Goal: Complete application form: Complete application form

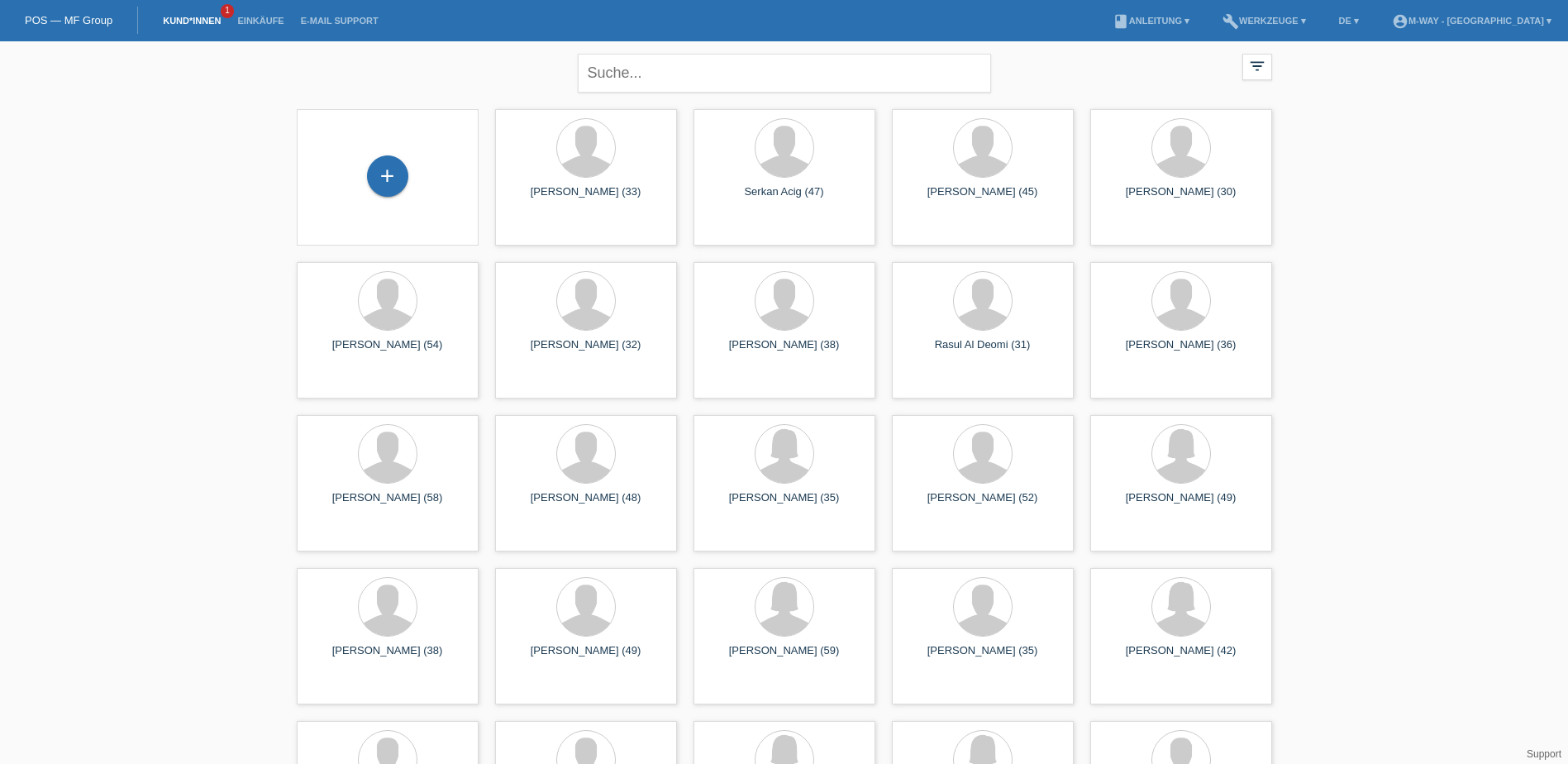
click at [368, 184] on div "+" at bounding box center [387, 176] width 155 height 43
click at [388, 181] on div "+" at bounding box center [387, 175] width 41 height 41
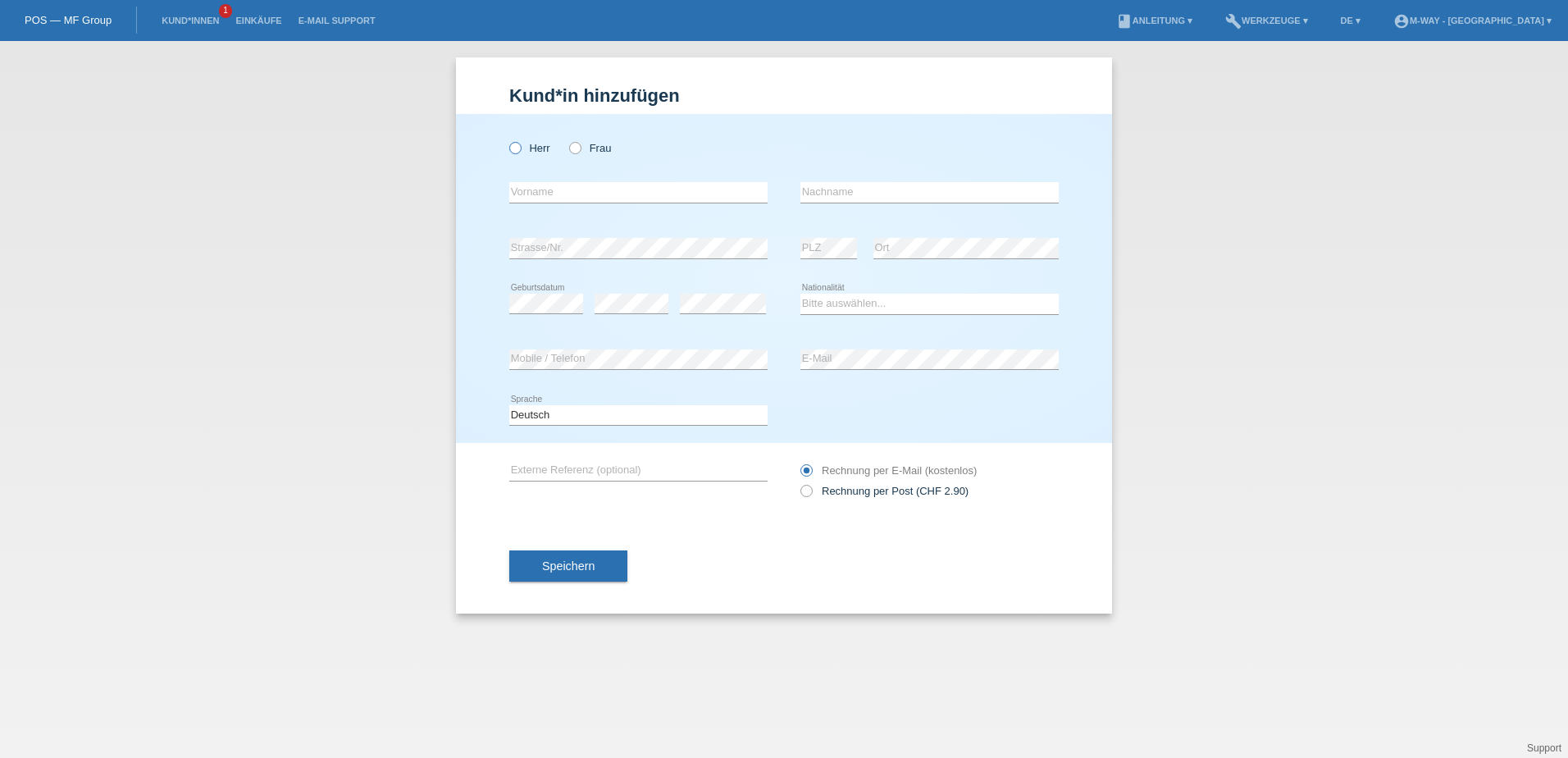
click at [522, 149] on label "Herr" at bounding box center [529, 147] width 41 height 12
click at [520, 149] on input "Herr" at bounding box center [514, 146] width 11 height 11
radio input "true"
click at [556, 188] on input "text" at bounding box center [638, 192] width 258 height 20
type input "[PERSON_NAME]"
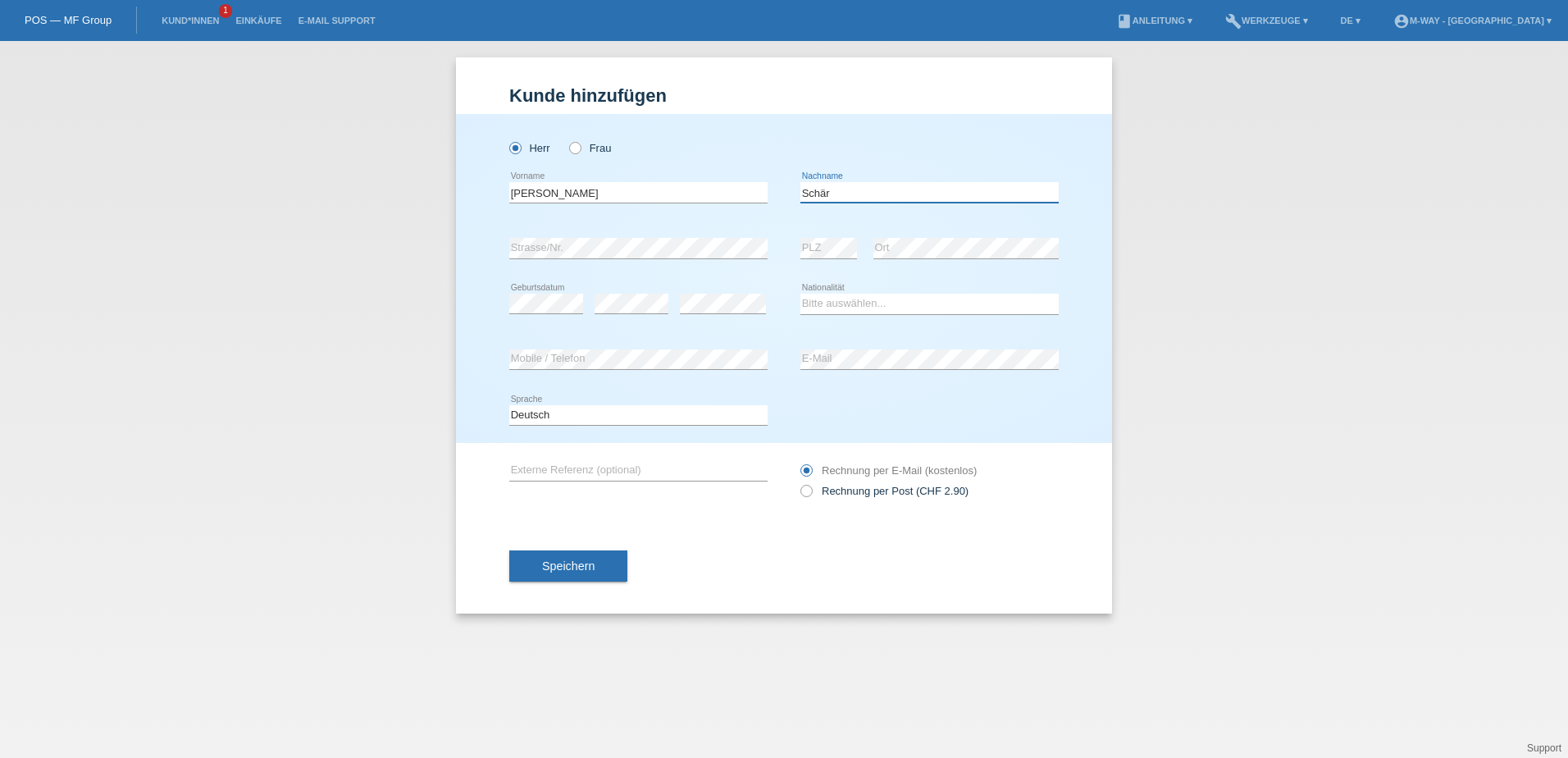
type input "Schär"
click at [857, 305] on select "Bitte auswählen... Schweiz Deutschland Liechtenstein Österreich ------------ Af…" at bounding box center [930, 303] width 258 height 20
select select "CH"
click at [801, 293] on select "Bitte auswählen... Schweiz Deutschland Liechtenstein Österreich ------------ Af…" at bounding box center [930, 303] width 258 height 20
click at [875, 397] on div "Deutsch Français Italiano English error Sprache" at bounding box center [784, 416] width 549 height 55
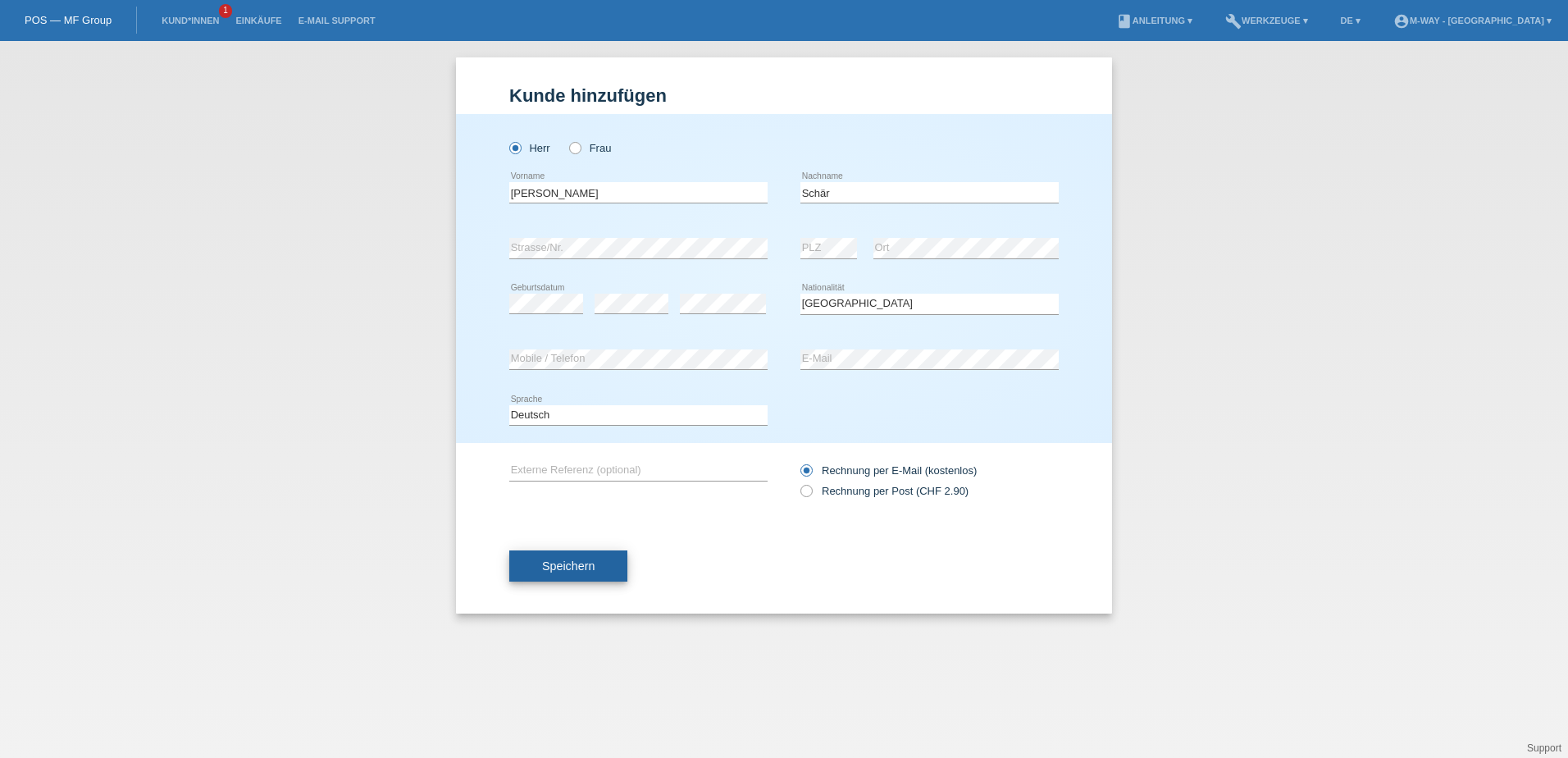
click at [571, 570] on span "Speichern" at bounding box center [568, 566] width 53 height 13
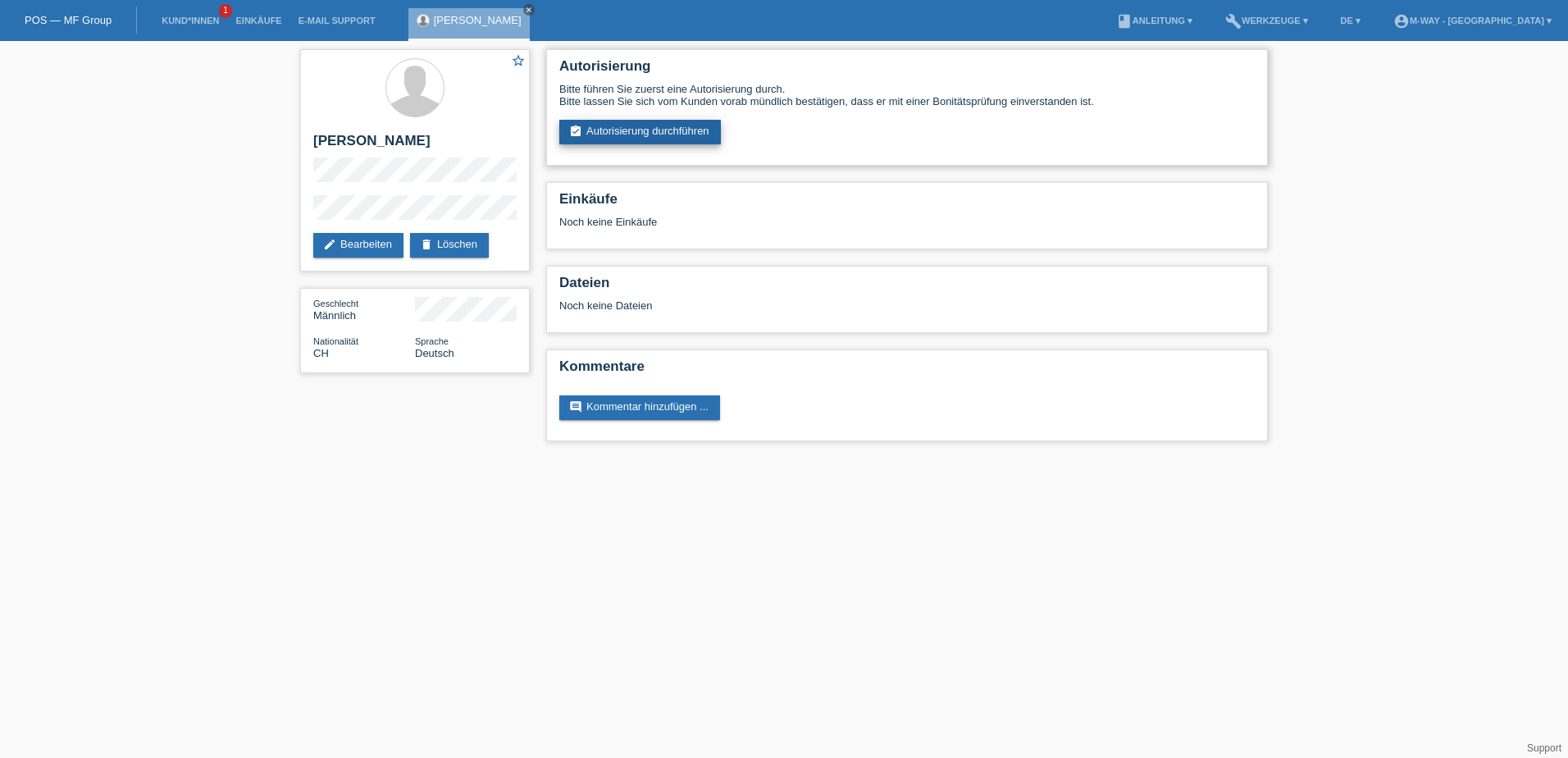
click at [641, 135] on link "assignment_turned_in Autorisierung durchführen" at bounding box center [639, 132] width 161 height 25
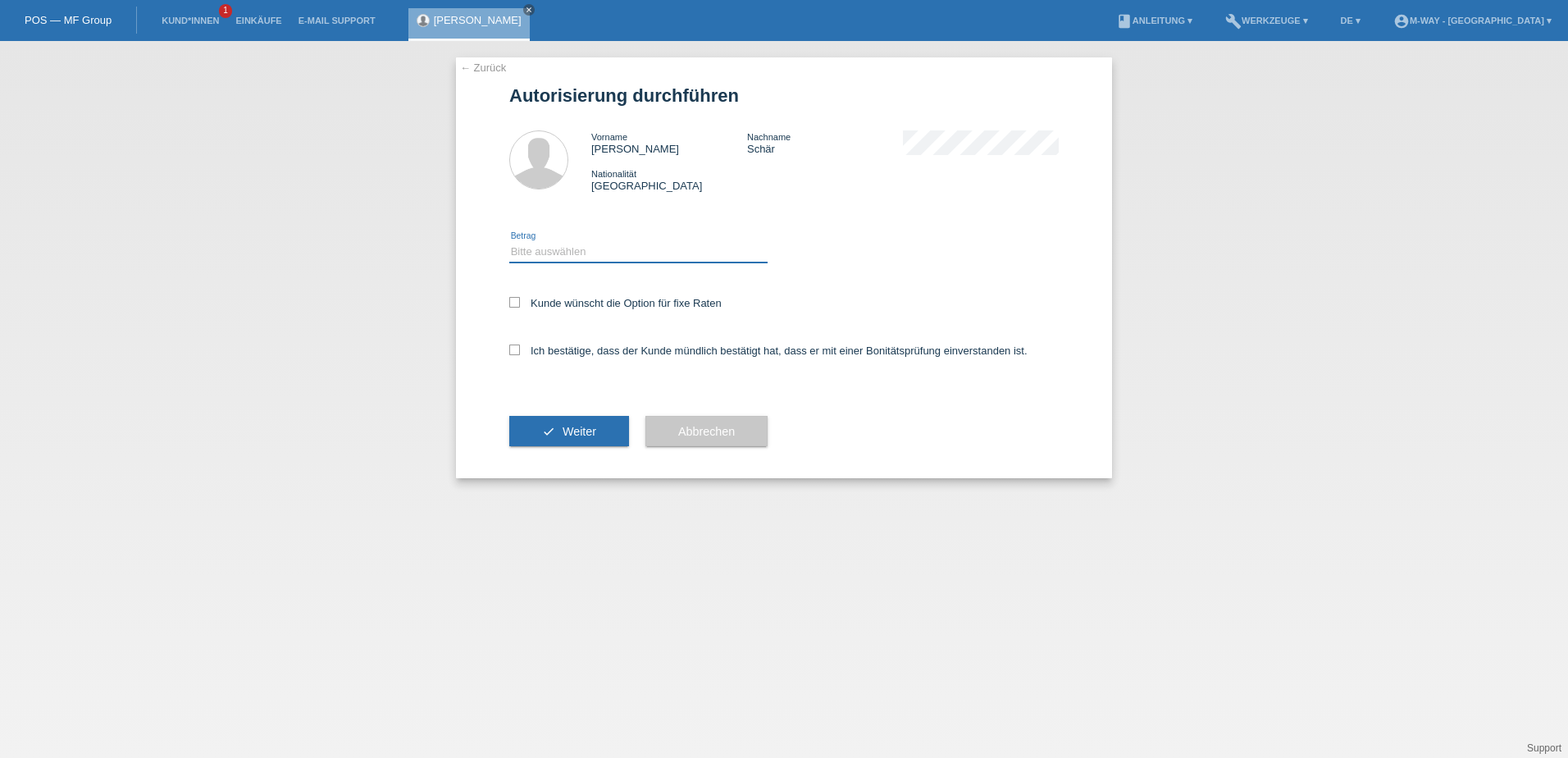
click at [608, 245] on select "Bitte auswählen CHF 1.00 - CHF 499.00 CHF 500.00 - CHF 1'999.00 CHF 2'000.00 - …" at bounding box center [638, 251] width 258 height 20
select select "3"
click at [509, 242] on select "Bitte auswählen CHF 1.00 - CHF 499.00 CHF 500.00 - CHF 1'999.00 CHF 2'000.00 - …" at bounding box center [638, 251] width 258 height 20
click at [512, 298] on icon at bounding box center [514, 302] width 11 height 11
click at [512, 298] on input "Kunde wünscht die Option für fixe Raten" at bounding box center [514, 302] width 11 height 11
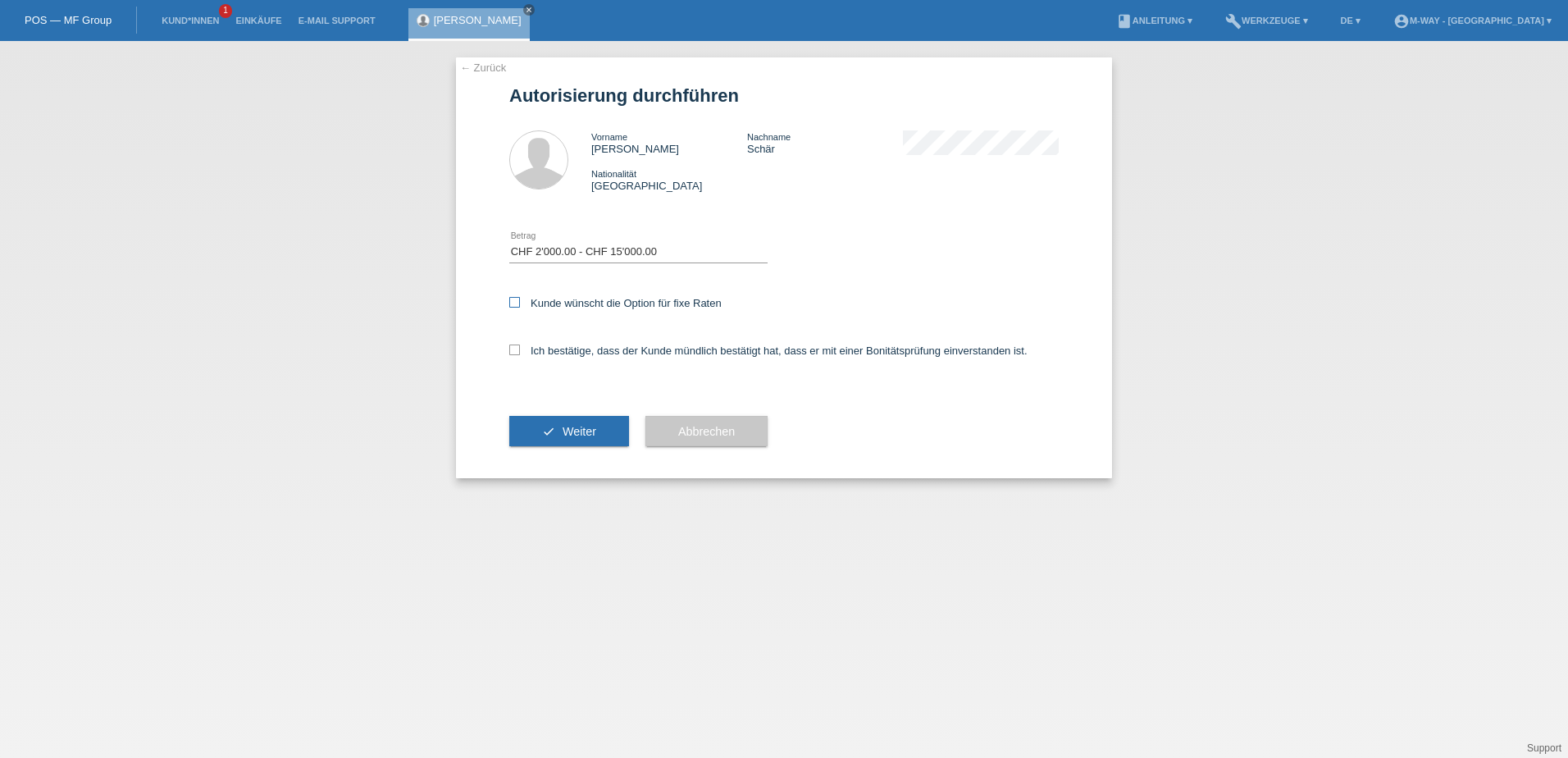
checkbox input "true"
click at [514, 349] on icon at bounding box center [514, 349] width 11 height 11
click at [514, 349] on input "Ich bestätige, dass der Kunde mündlich bestätigt hat, dass er mit einer Bonität…" at bounding box center [514, 349] width 11 height 11
checkbox input "true"
click at [578, 439] on button "check Weiter" at bounding box center [569, 431] width 119 height 32
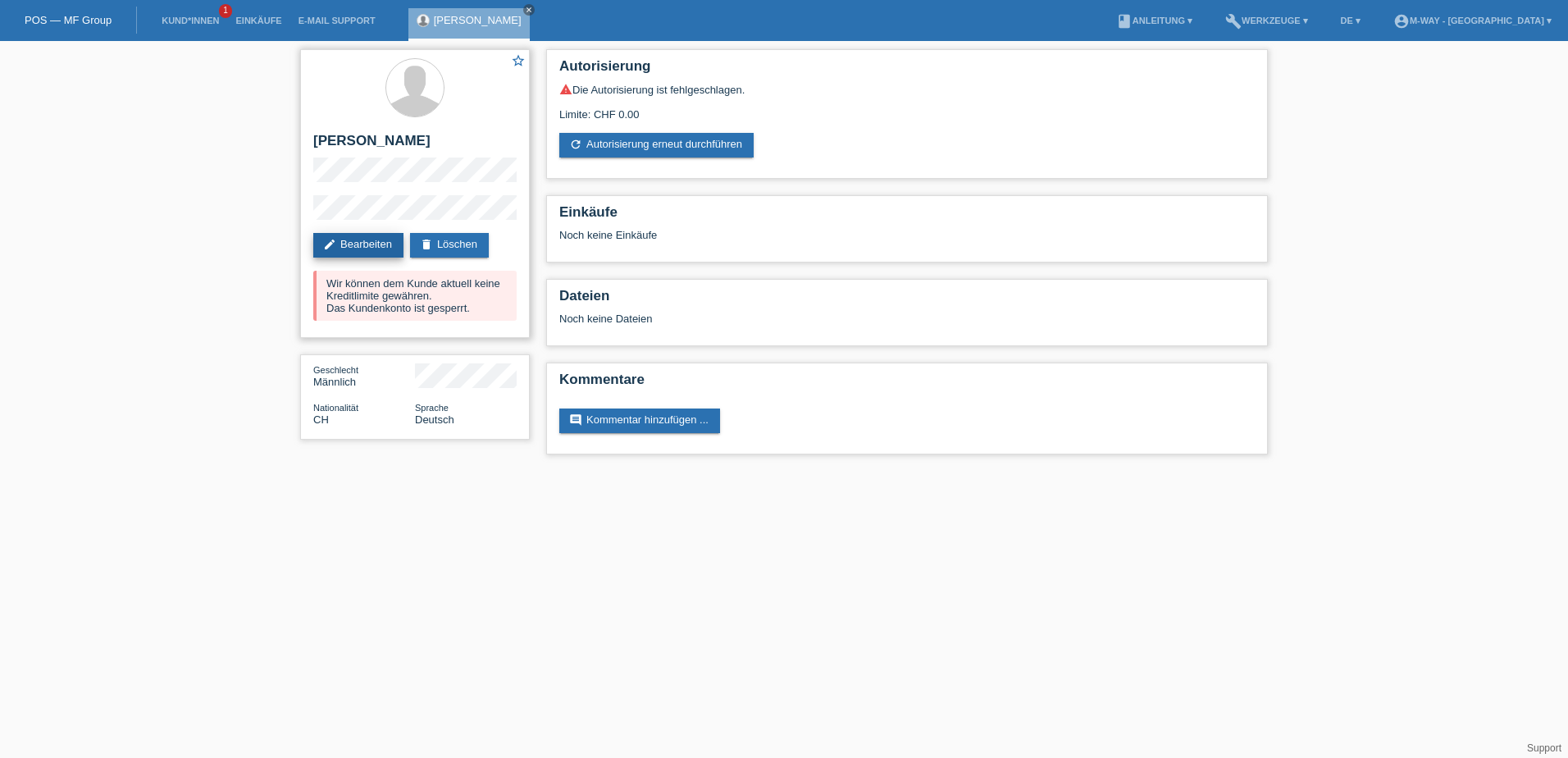
click at [379, 242] on link "edit Bearbeiten" at bounding box center [358, 246] width 90 height 25
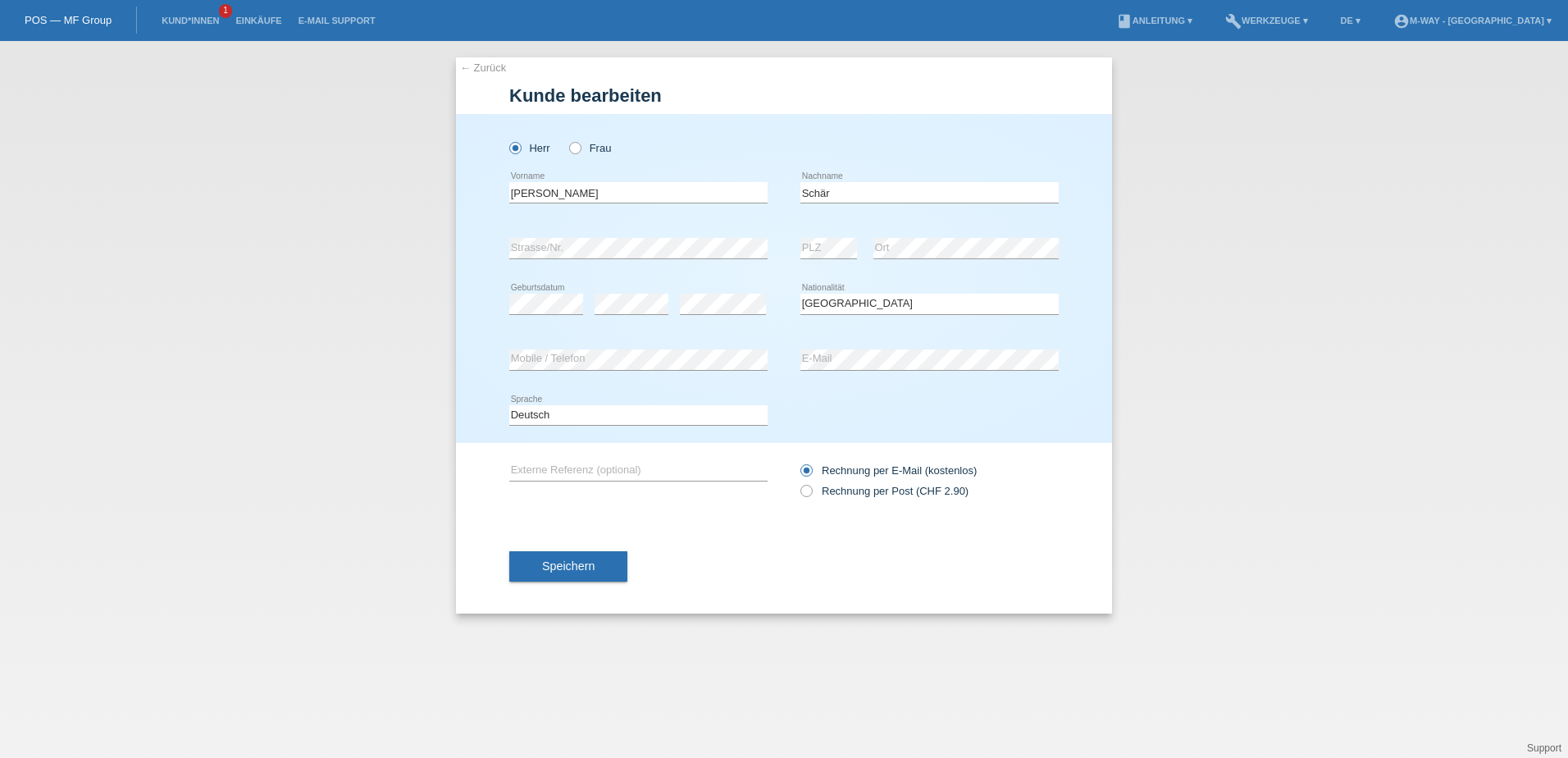
select select "CH"
click at [486, 255] on div "[PERSON_NAME] Frau [PERSON_NAME] error Vorname" at bounding box center [784, 278] width 656 height 329
click at [890, 436] on div "Deutsch Français Italiano English error Sprache" at bounding box center [784, 416] width 549 height 55
click at [575, 571] on span "Speichern" at bounding box center [568, 566] width 53 height 13
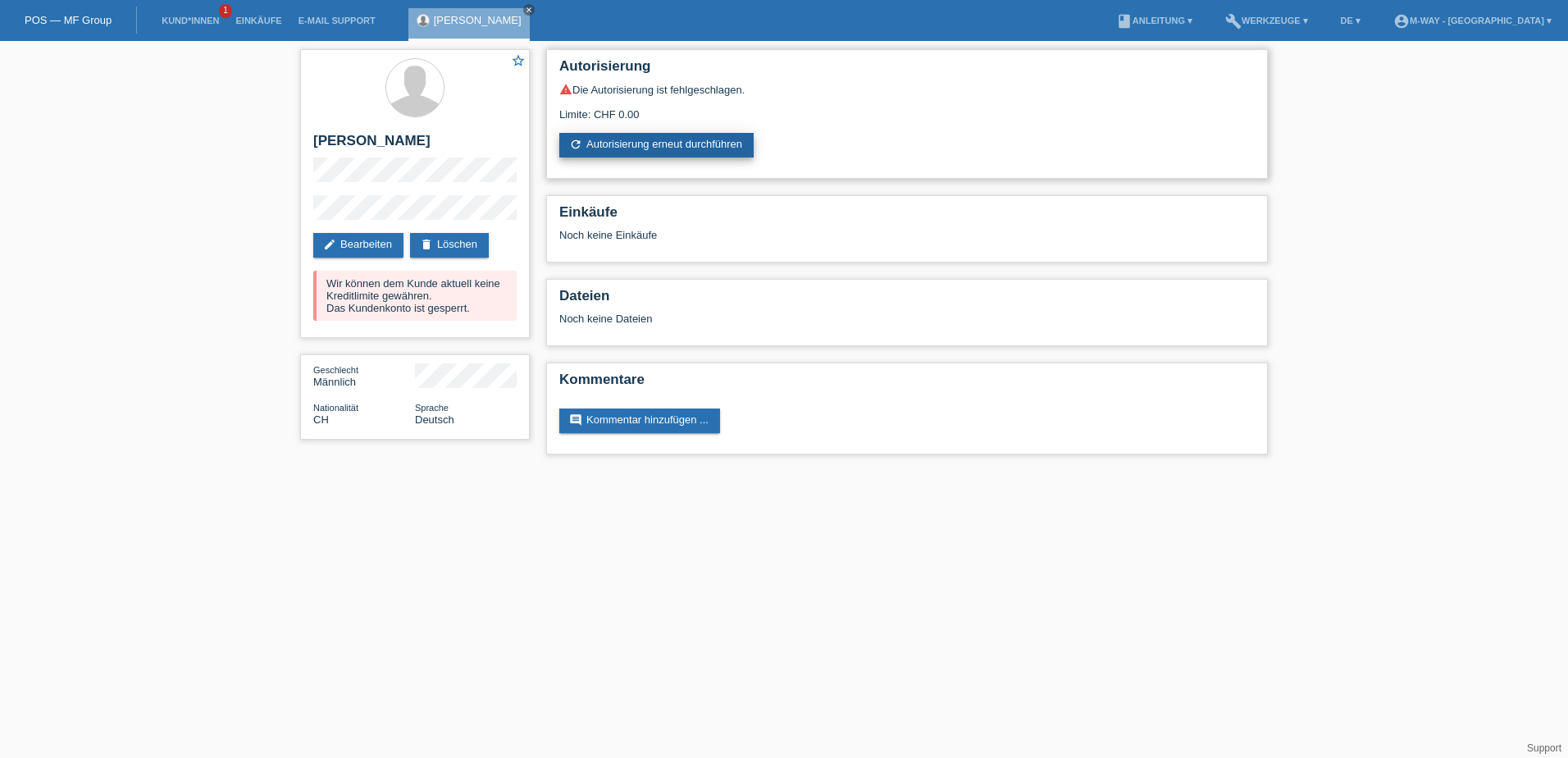
click at [616, 141] on link "refresh Autorisierung erneut durchführen" at bounding box center [655, 145] width 194 height 25
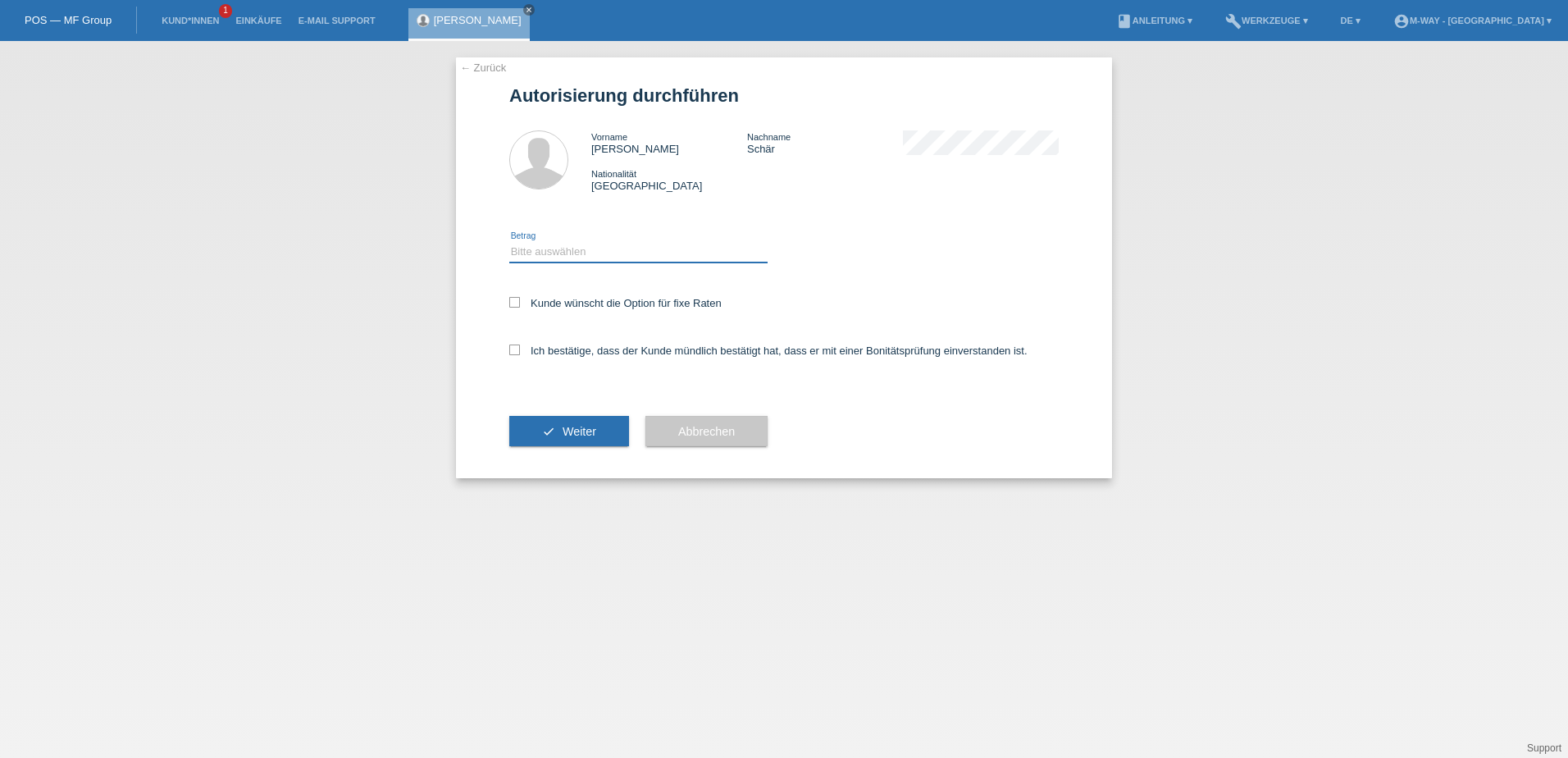
click at [575, 253] on select "Bitte auswählen CHF 1.00 - CHF 499.00 CHF 500.00 - CHF 1'999.00 CHF 2'000.00 - …" at bounding box center [638, 251] width 258 height 20
select select "3"
click at [509, 242] on select "Bitte auswählen CHF 1.00 - CHF 499.00 CHF 500.00 - CHF 1'999.00 CHF 2'000.00 - …" at bounding box center [638, 251] width 258 height 20
click at [515, 301] on icon at bounding box center [514, 302] width 11 height 11
click at [515, 301] on input "Kunde wünscht die Option für fixe Raten" at bounding box center [514, 302] width 11 height 11
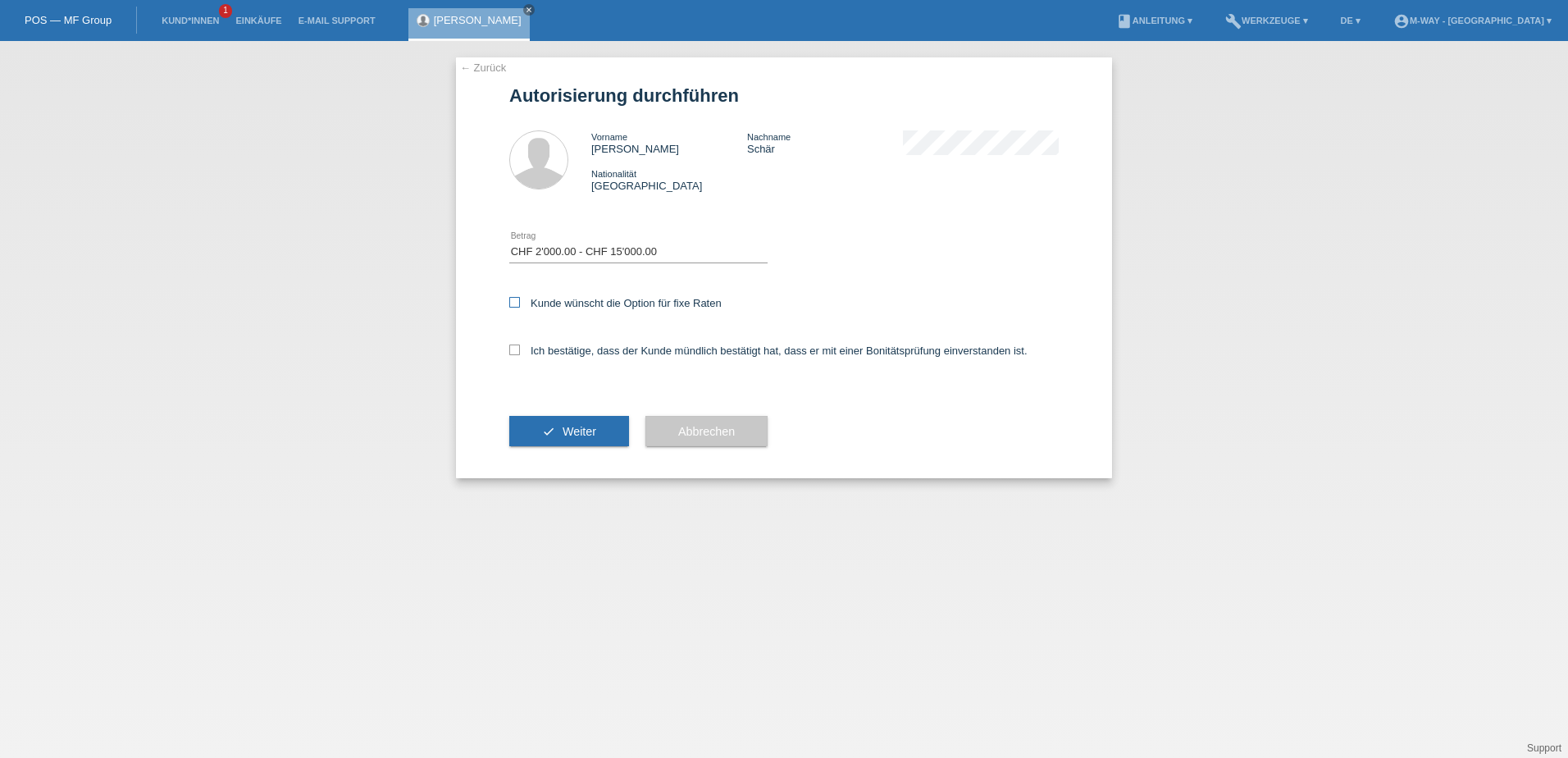
checkbox input "true"
click at [516, 347] on icon at bounding box center [514, 349] width 11 height 11
click at [516, 347] on input "Ich bestätige, dass der Kunde mündlich bestätigt hat, dass er mit einer Bonität…" at bounding box center [514, 349] width 11 height 11
checkbox input "true"
click at [554, 438] on button "check Weiter" at bounding box center [569, 431] width 119 height 32
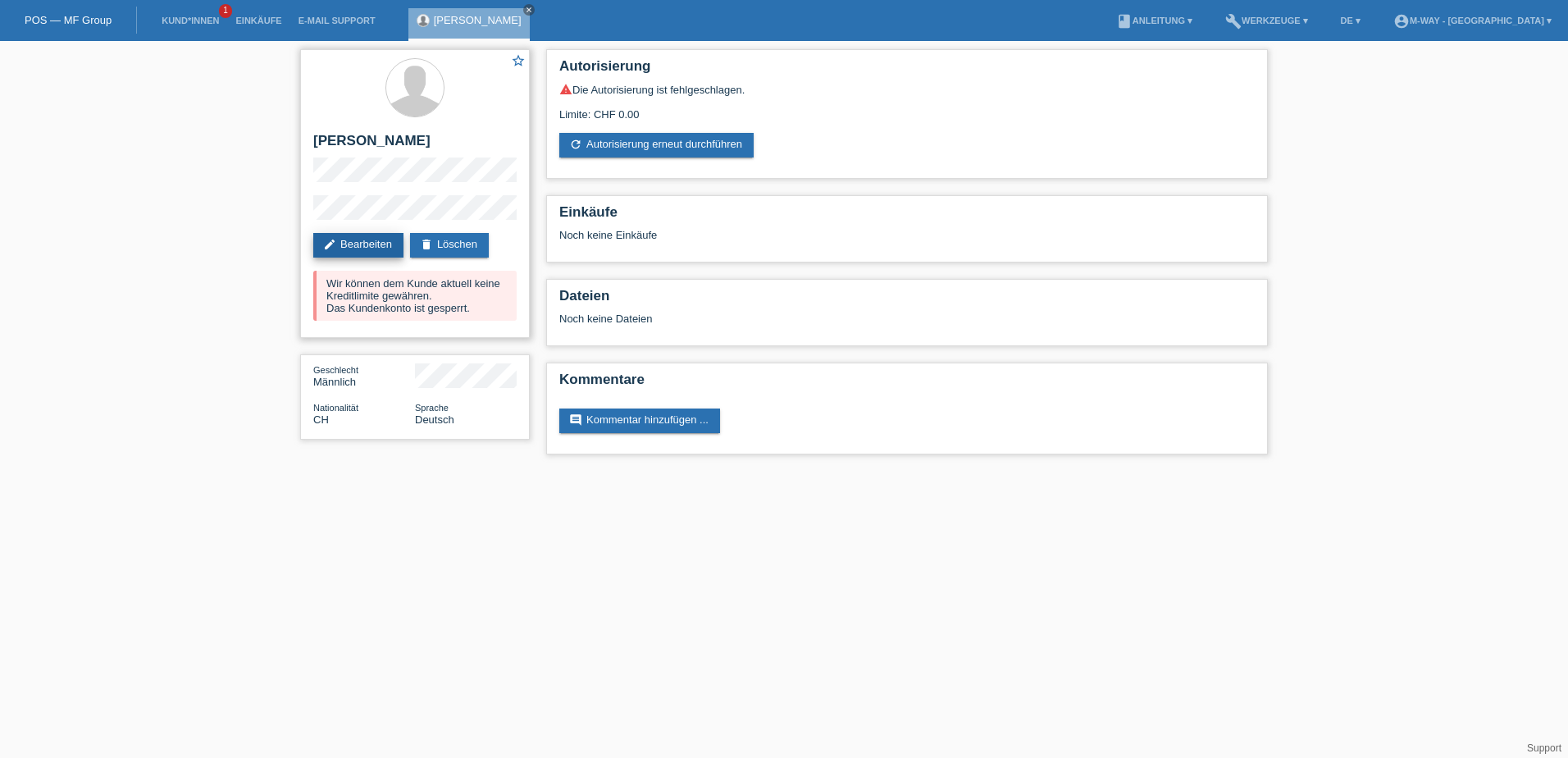
click at [377, 243] on link "edit Bearbeiten" at bounding box center [358, 246] width 90 height 25
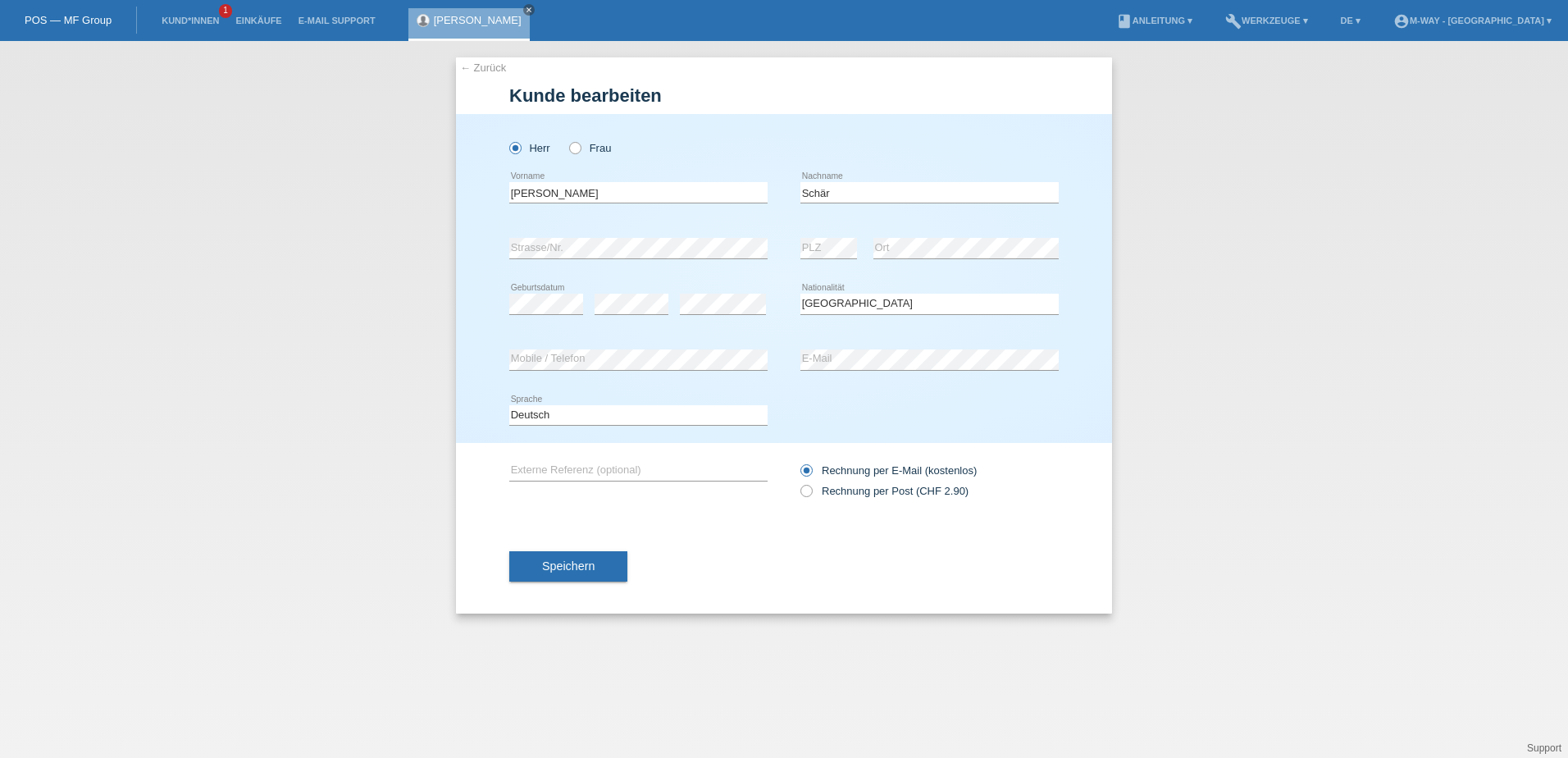
select select "CH"
click at [493, 235] on div "Herr Frau Peter error Vorname" at bounding box center [784, 278] width 656 height 329
click at [782, 247] on div "error Strasse/Nr. error PLZ error Ort" at bounding box center [784, 249] width 549 height 55
click at [836, 247] on div "error PLZ error Ort" at bounding box center [930, 249] width 258 height 55
click at [765, 255] on div "error Strasse/Nr. error PLZ error Ort" at bounding box center [784, 249] width 549 height 55
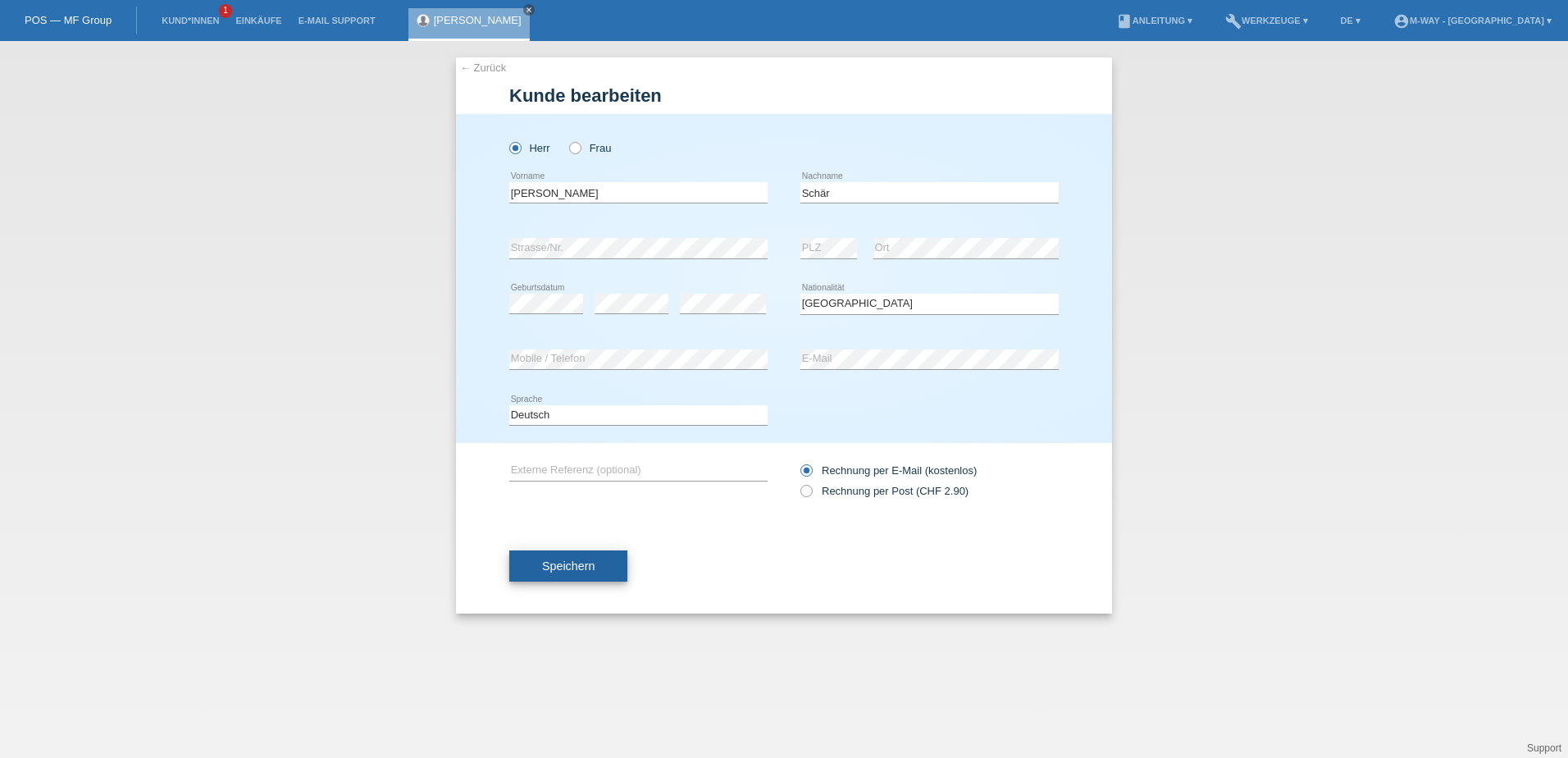
click at [599, 572] on button "Speichern" at bounding box center [569, 566] width 118 height 32
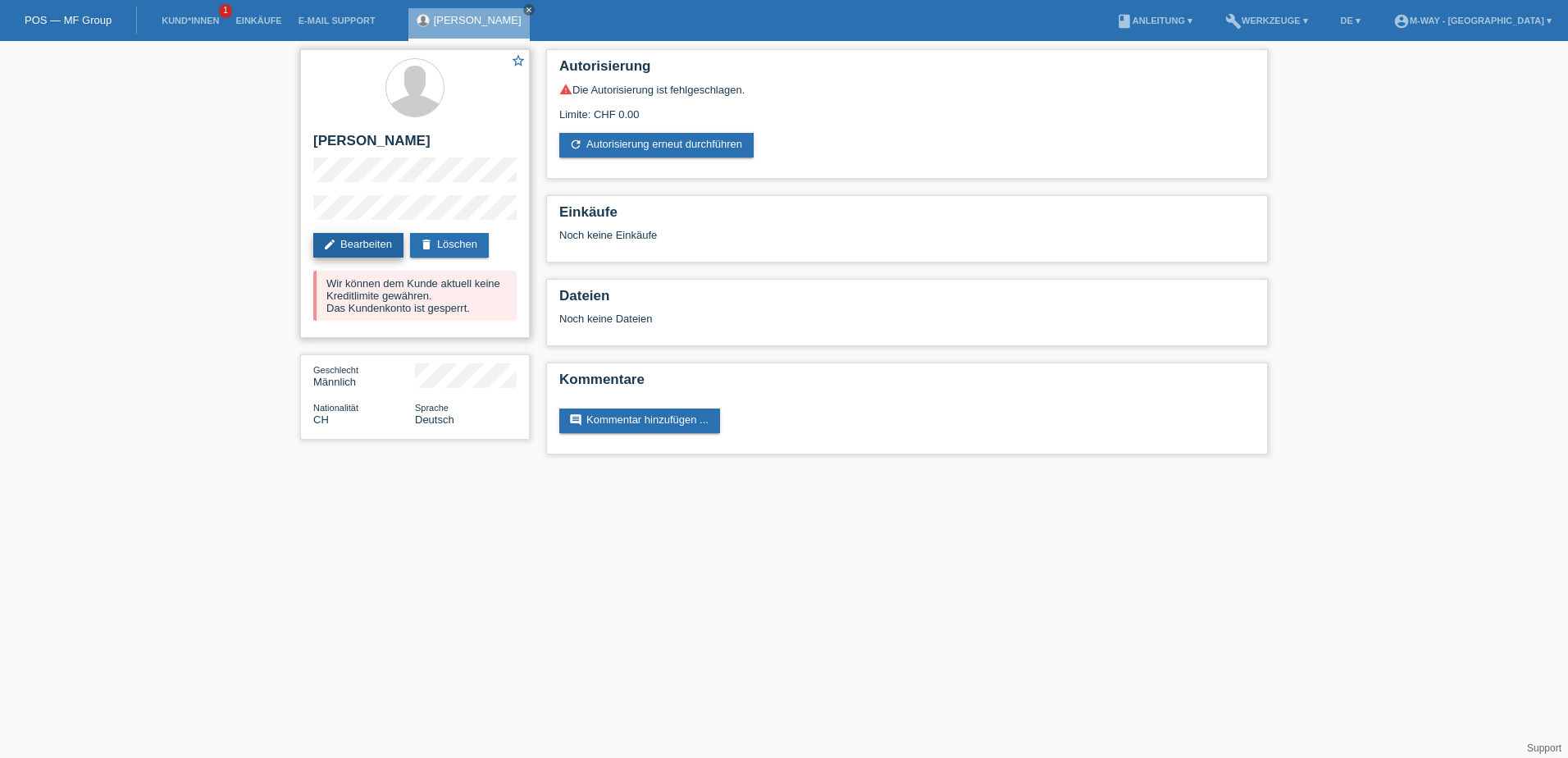
click at [377, 239] on link "edit Bearbeiten" at bounding box center [358, 246] width 90 height 25
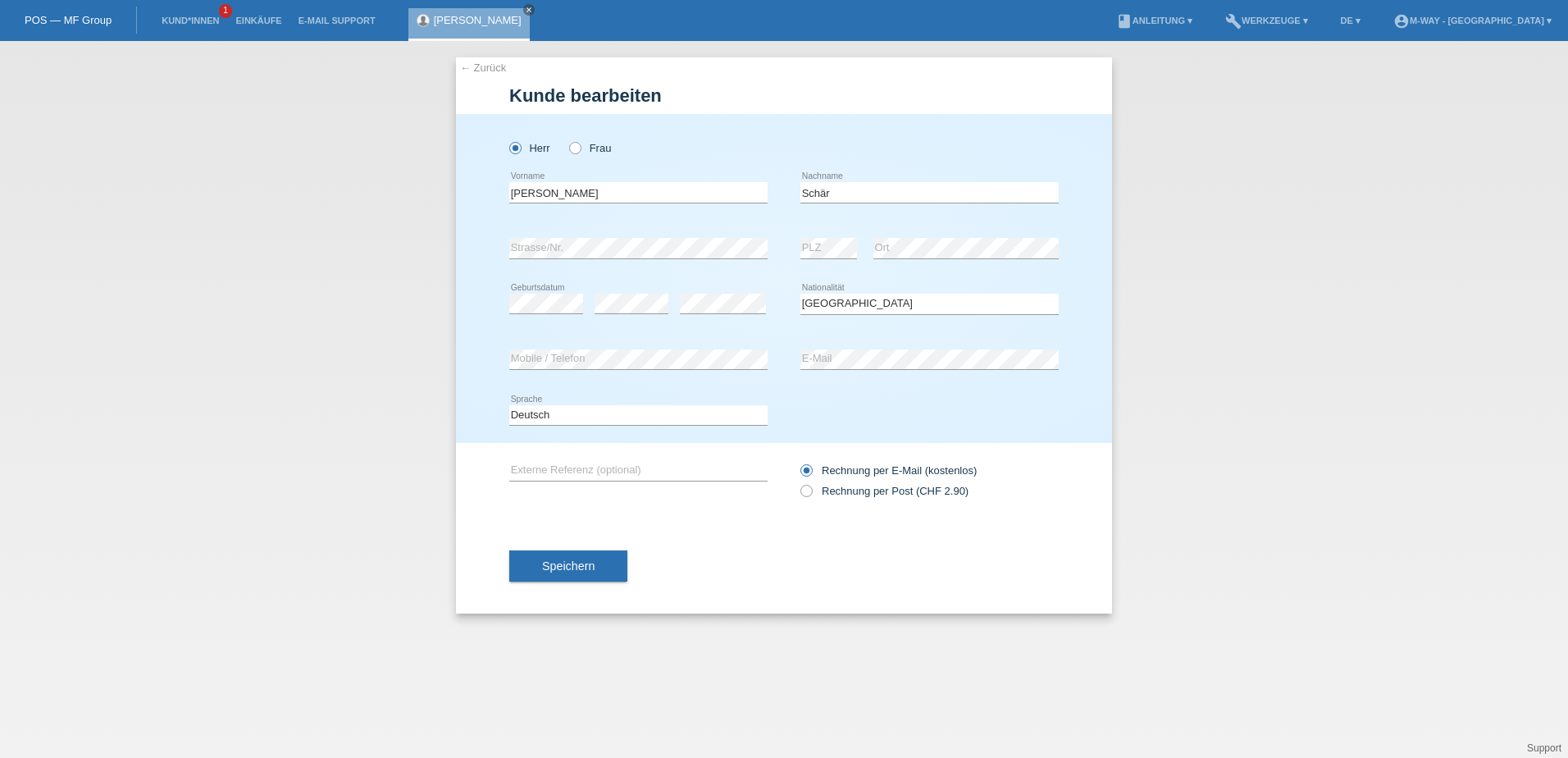
click at [842, 415] on div "Deutsch Français Italiano English error Sprache" at bounding box center [784, 416] width 549 height 55
click at [856, 400] on div "Deutsch Français Italiano English error Sprache" at bounding box center [784, 416] width 549 height 55
click at [490, 257] on div "Herr Frau Peter error Vorname" at bounding box center [784, 278] width 656 height 329
click at [913, 328] on div "Bitte auswählen... Schweiz Deutschland Liechtenstein Österreich ------------ Af…" at bounding box center [930, 304] width 258 height 55
click at [481, 257] on div "Herr Frau Peter error Vorname" at bounding box center [784, 278] width 656 height 329
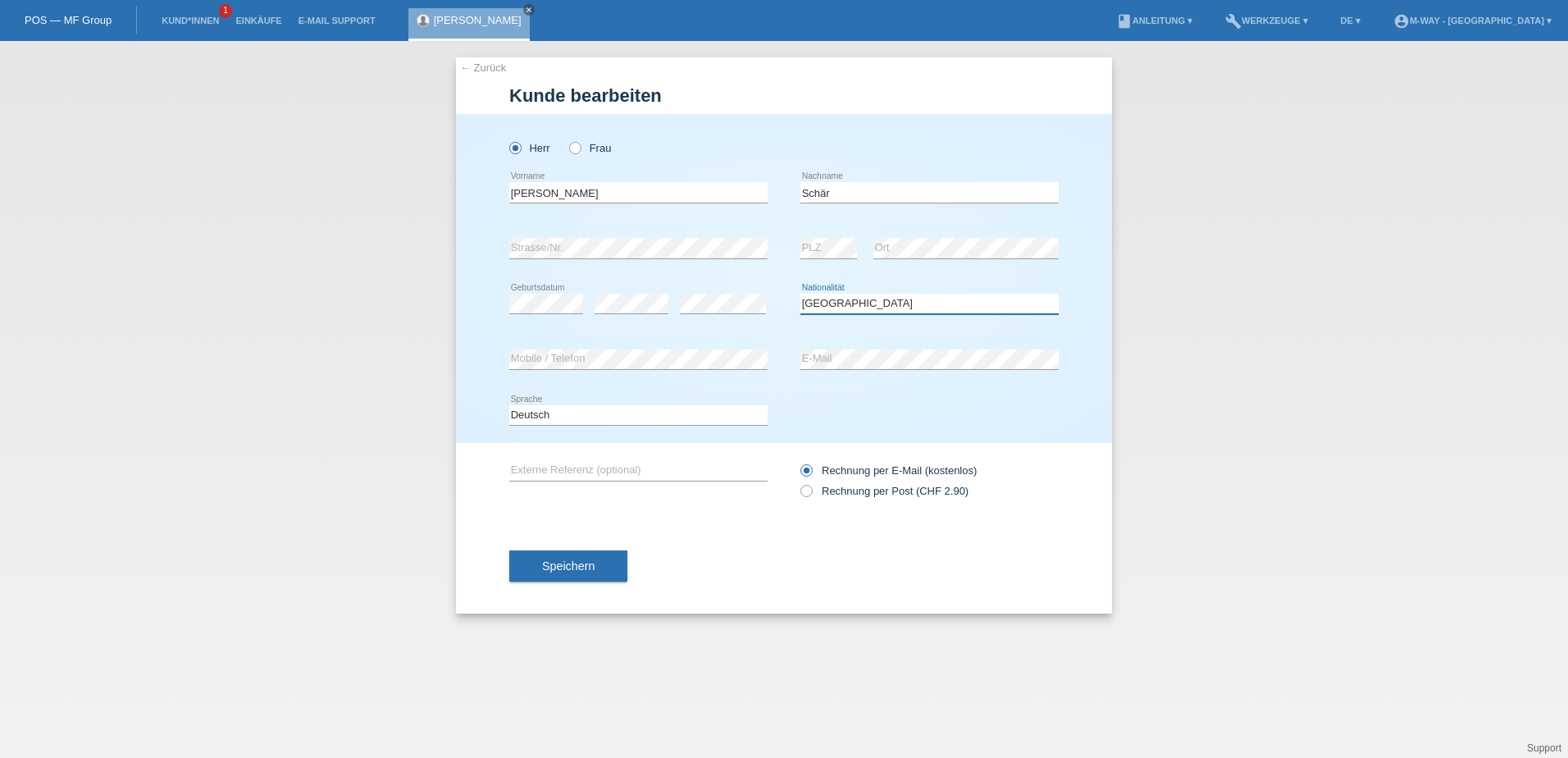
select select "CH"
click at [683, 274] on div "error Strasse/Nr." at bounding box center [638, 249] width 258 height 55
click at [546, 574] on button "Speichern" at bounding box center [569, 566] width 118 height 32
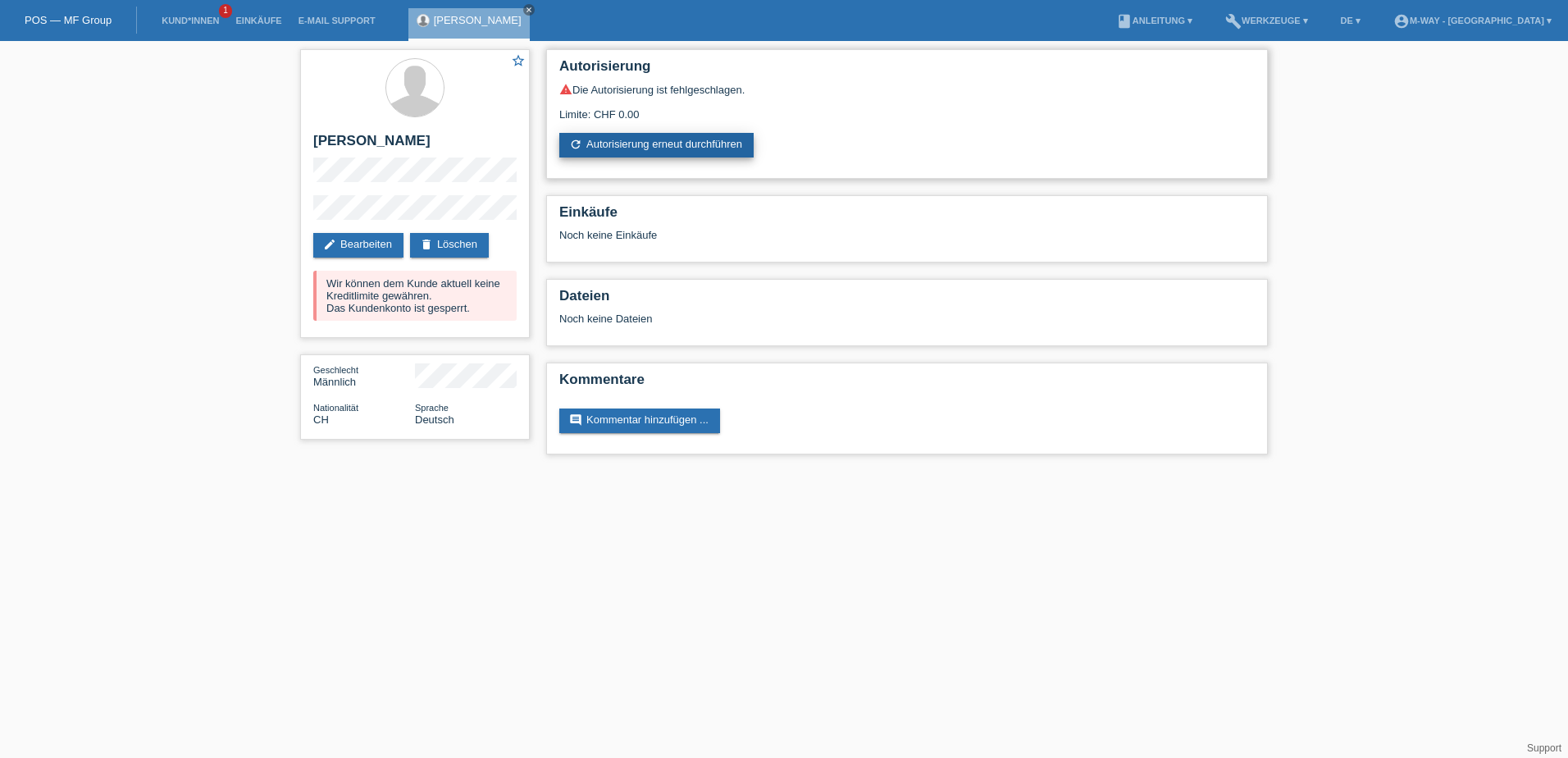
click at [667, 139] on link "refresh Autorisierung erneut durchführen" at bounding box center [655, 145] width 194 height 25
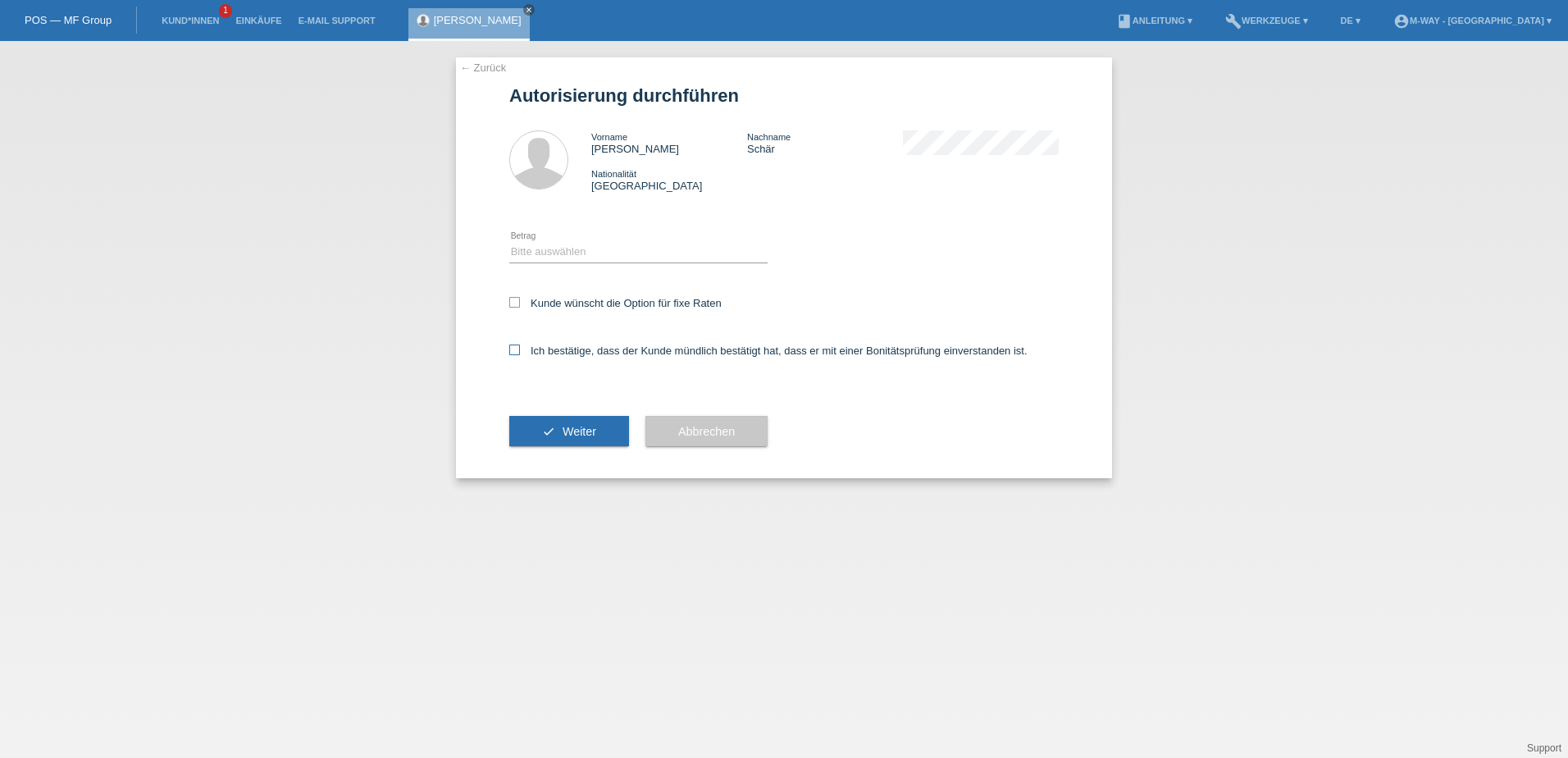
click at [514, 350] on icon at bounding box center [514, 349] width 11 height 11
click at [514, 350] on input "Ich bestätige, dass der Kunde mündlich bestätigt hat, dass er mit einer Bonität…" at bounding box center [514, 349] width 11 height 11
checkbox input "true"
click at [514, 301] on icon at bounding box center [514, 302] width 11 height 11
click at [514, 301] on input "Kunde wünscht die Option für fixe Raten" at bounding box center [514, 302] width 11 height 11
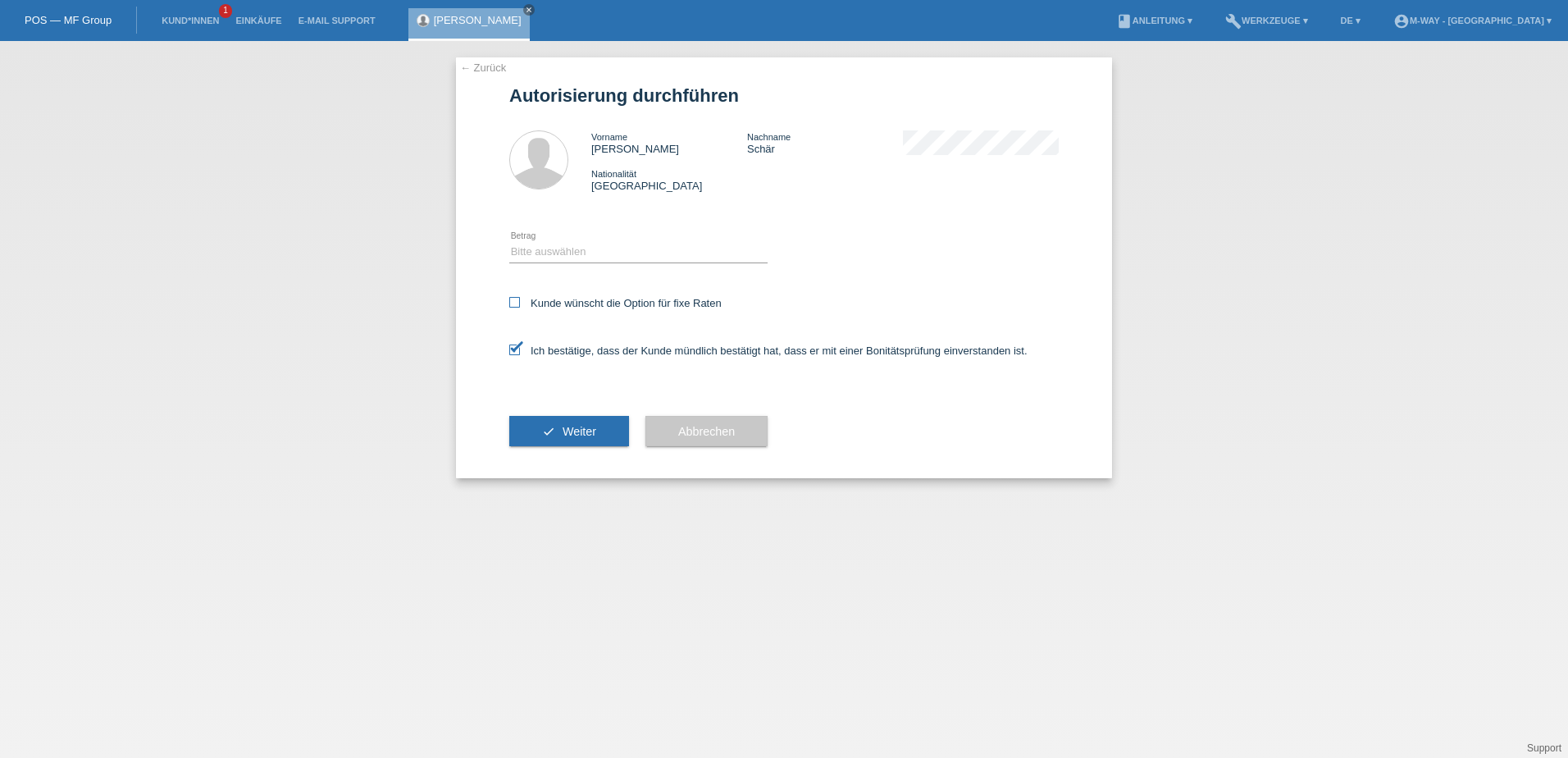
checkbox input "true"
click at [533, 253] on select "Bitte auswählen CHF 1.00 - CHF 499.00 CHF 500.00 - CHF 1'999.00 CHF 2'000.00 - …" at bounding box center [638, 251] width 258 height 20
select select "3"
click at [509, 242] on select "Bitte auswählen CHF 1.00 - CHF 499.00 CHF 500.00 - CHF 1'999.00 CHF 2'000.00 - …" at bounding box center [638, 251] width 258 height 20
click at [557, 435] on button "check Weiter" at bounding box center [569, 431] width 119 height 32
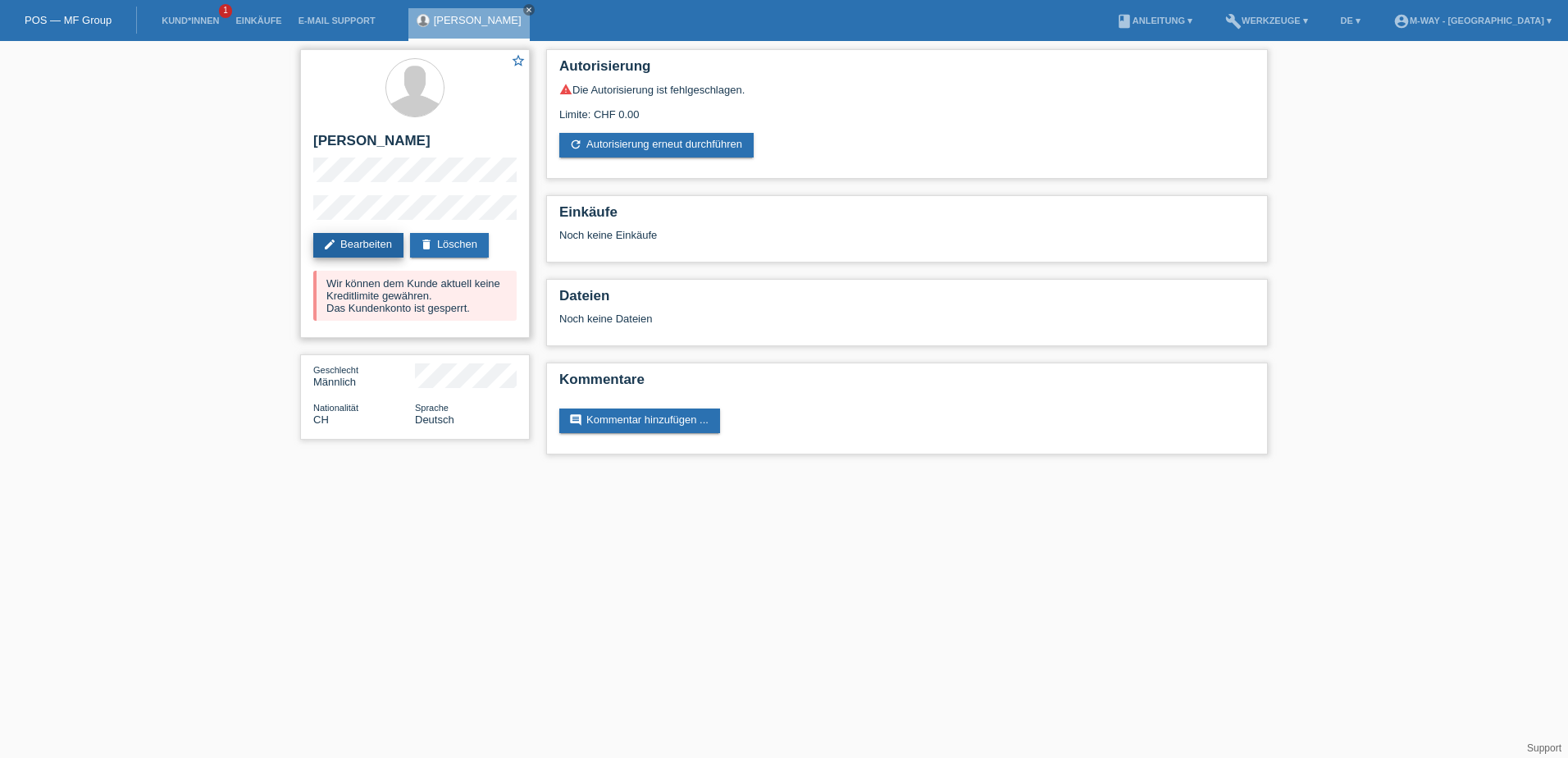
click at [371, 252] on link "edit Bearbeiten" at bounding box center [358, 246] width 90 height 25
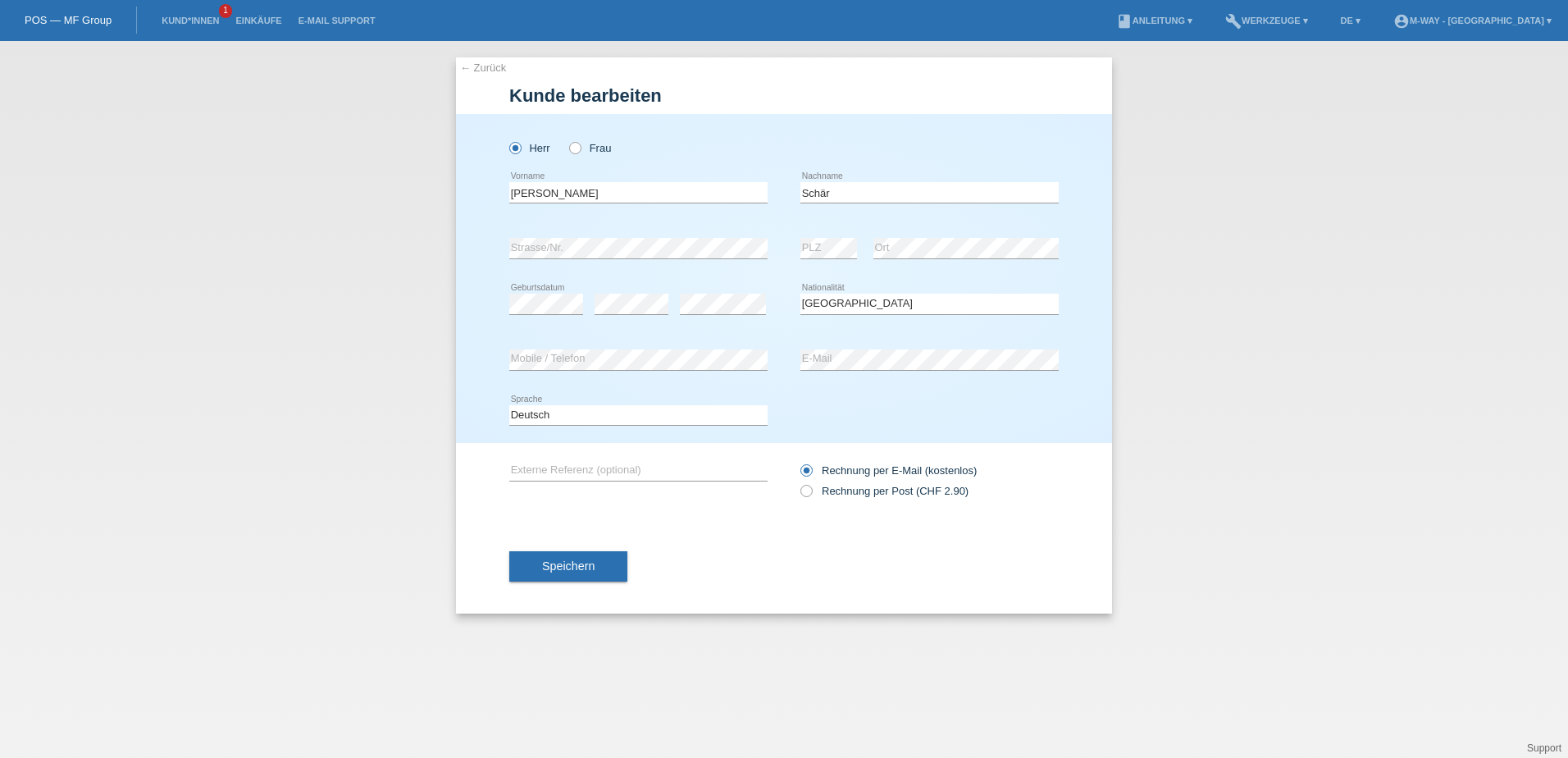
select select "CH"
click at [477, 242] on div "Herr Frau Peter error Vorname" at bounding box center [784, 278] width 656 height 329
click at [888, 306] on select "Bitte auswählen... Schweiz Deutschland Liechtenstein Österreich ------------ Af…" at bounding box center [930, 303] width 258 height 20
click at [1100, 235] on div "Herr Frau Peter error Vorname" at bounding box center [784, 278] width 656 height 329
click at [1070, 230] on div "Herr Frau Peter error Vorname" at bounding box center [784, 278] width 656 height 329
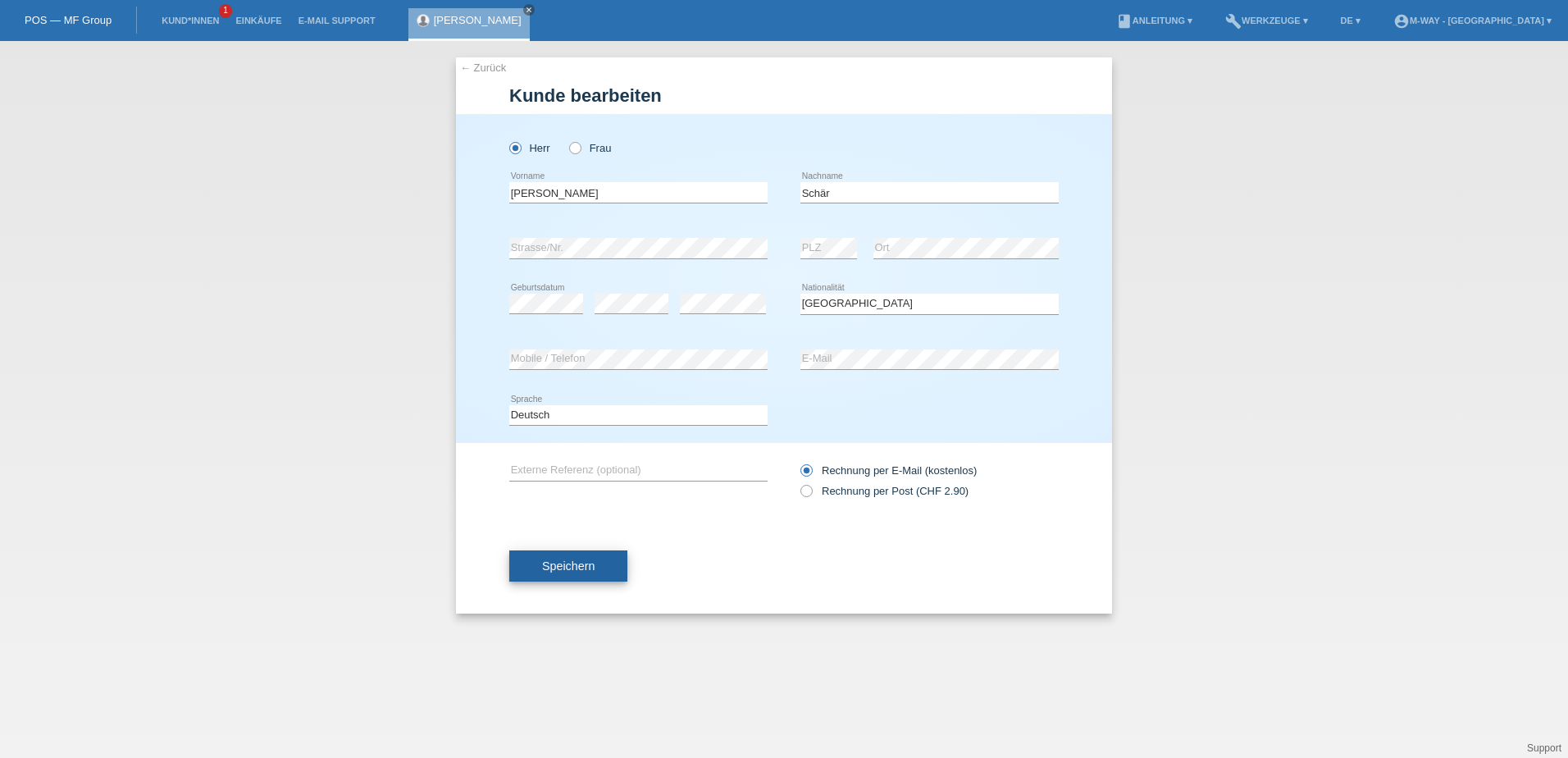
click at [563, 565] on span "Speichern" at bounding box center [568, 566] width 53 height 13
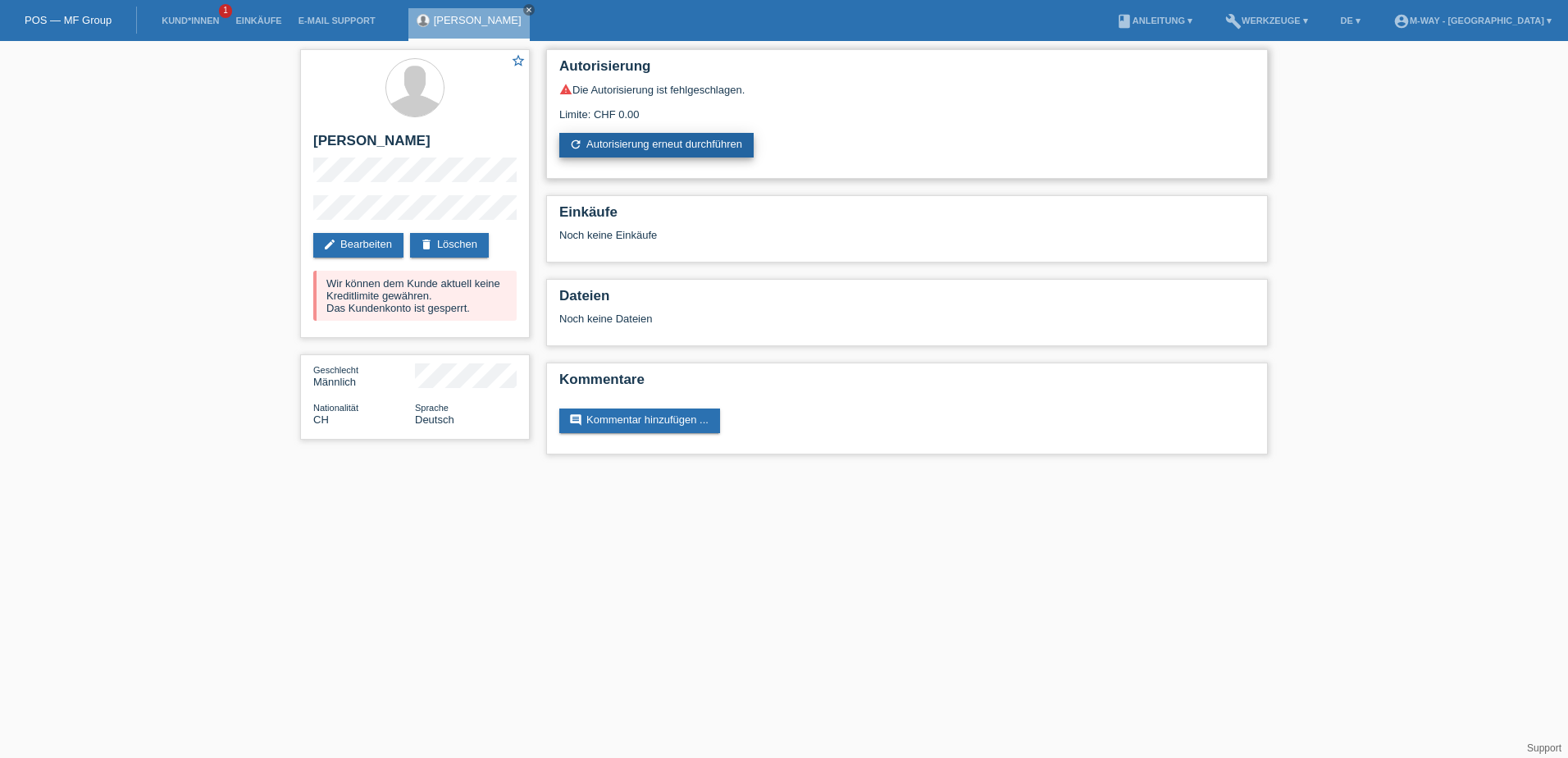
click at [650, 148] on link "refresh Autorisierung erneut durchführen" at bounding box center [655, 145] width 194 height 25
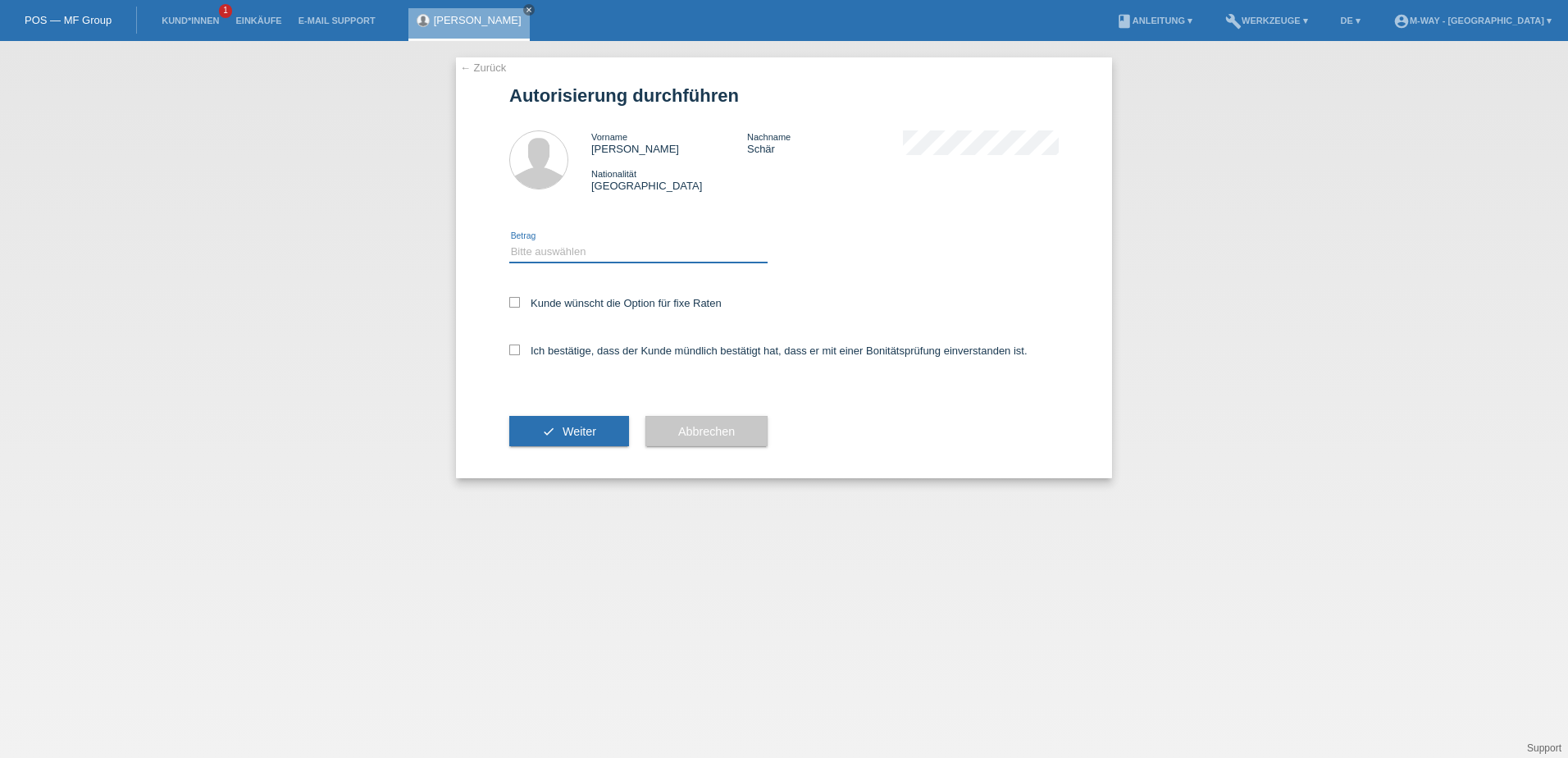
click at [548, 243] on select "Bitte auswählen CHF 1.00 - CHF 499.00 CHF 500.00 - CHF 1'999.00 CHF 2'000.00 - …" at bounding box center [638, 251] width 258 height 20
select select "3"
click at [509, 242] on select "Bitte auswählen CHF 1.00 - CHF 499.00 CHF 500.00 - CHF 1'999.00 CHF 2'000.00 - …" at bounding box center [638, 251] width 258 height 20
click at [514, 306] on icon at bounding box center [514, 302] width 11 height 11
click at [514, 306] on input "Kunde wünscht die Option für fixe Raten" at bounding box center [514, 302] width 11 height 11
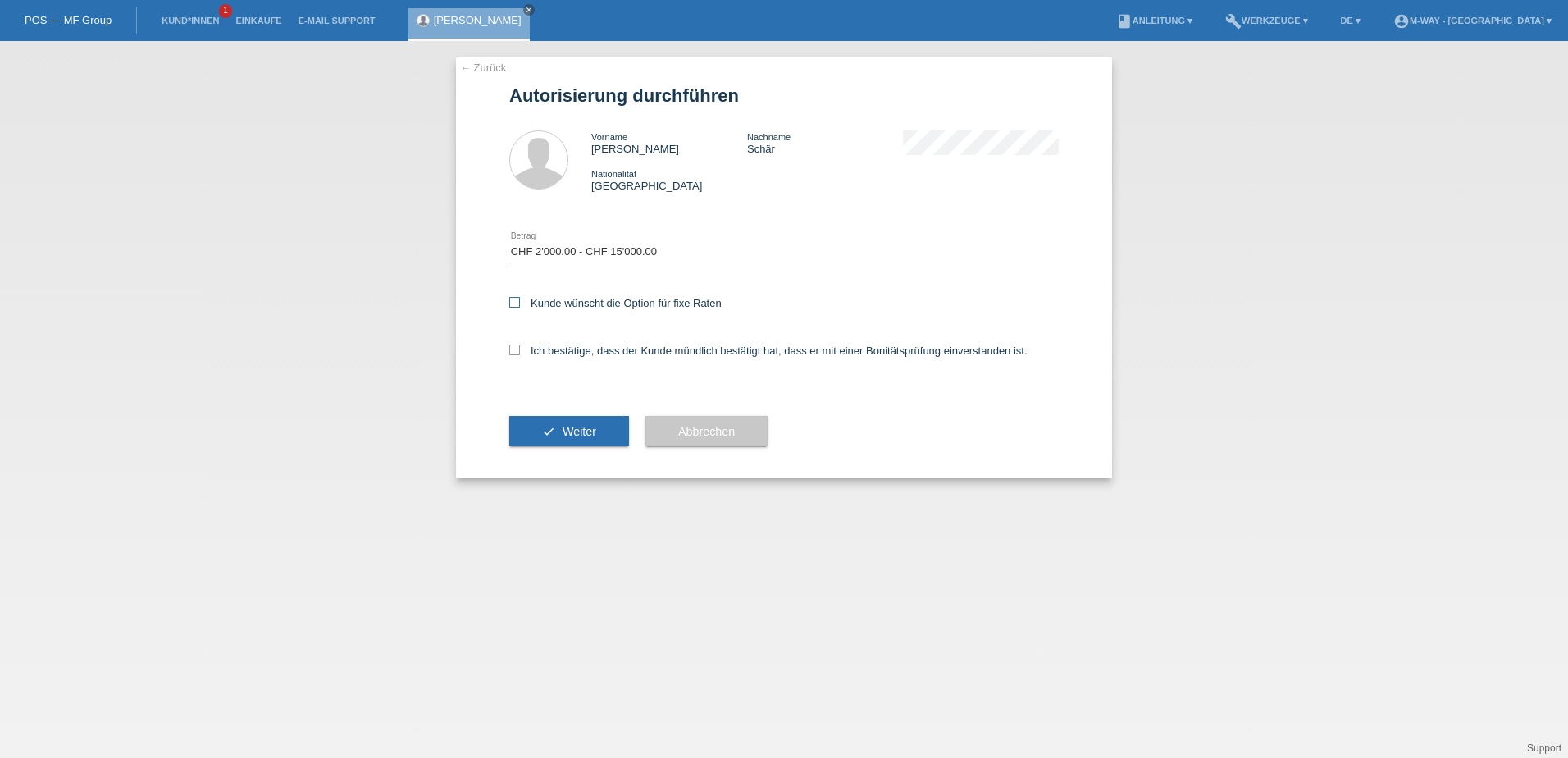
checkbox input "true"
click at [518, 343] on div "Ich bestätige, dass der Kunde mündlich bestätigt hat, dass er mit einer Bonität…" at bounding box center [784, 356] width 549 height 55
click at [518, 351] on icon at bounding box center [514, 349] width 11 height 11
click at [518, 351] on input "Ich bestätige, dass der Kunde mündlich bestätigt hat, dass er mit einer Bonität…" at bounding box center [514, 349] width 11 height 11
checkbox input "true"
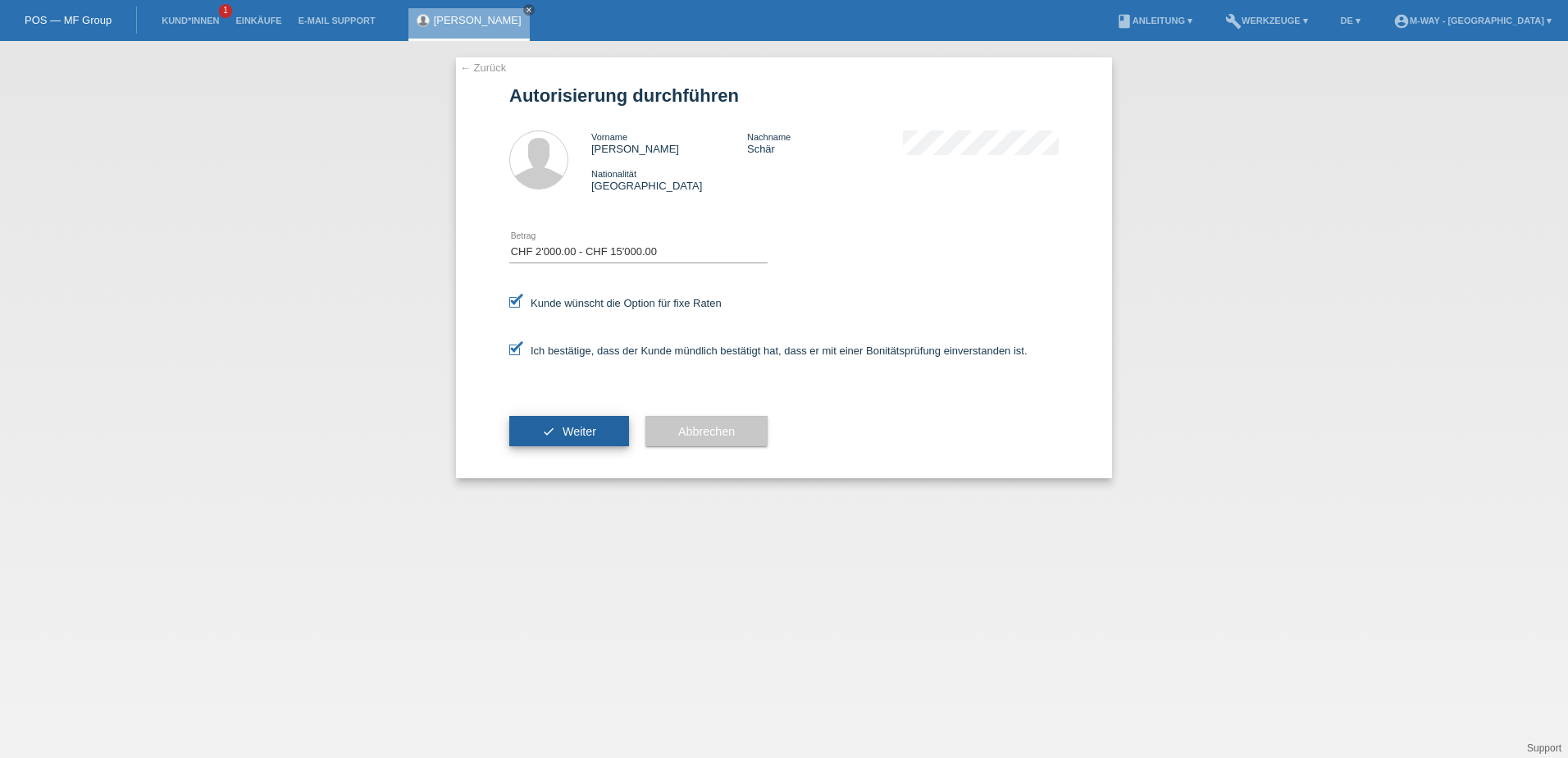
click at [558, 426] on button "check Weiter" at bounding box center [569, 431] width 119 height 32
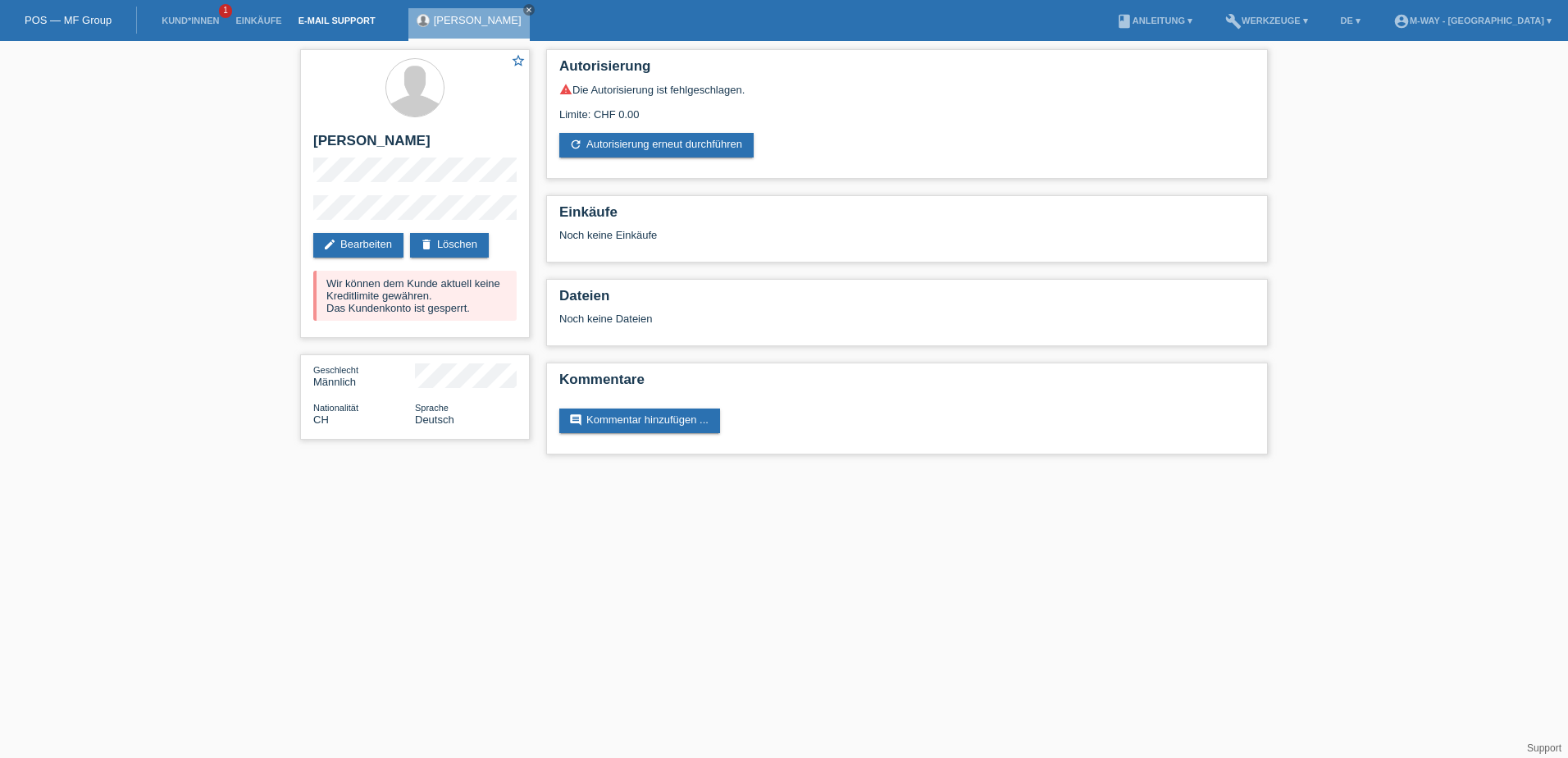
click at [333, 22] on link "E-Mail Support" at bounding box center [337, 20] width 94 height 10
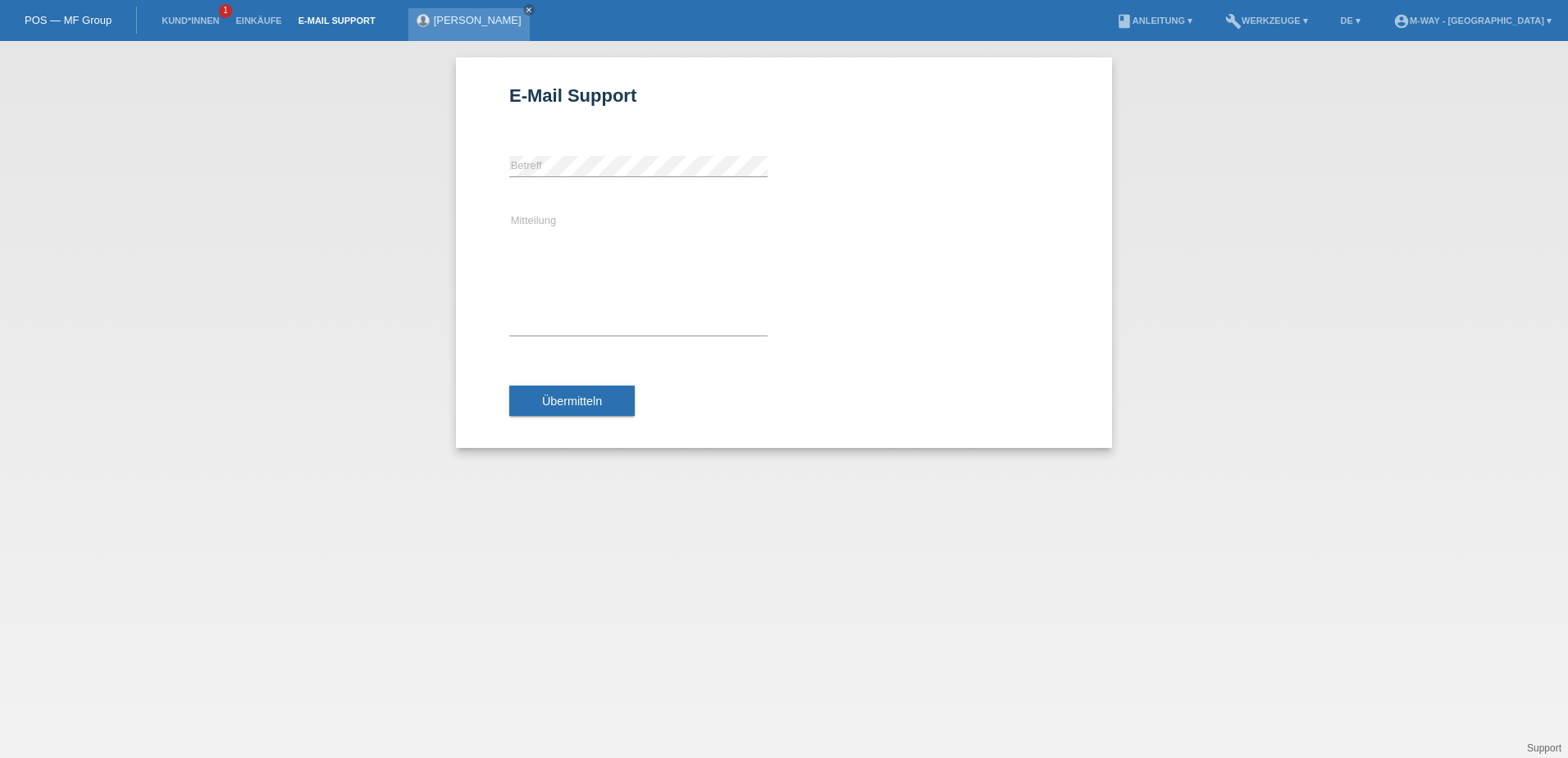
click at [452, 20] on link "[PERSON_NAME]" at bounding box center [478, 20] width 88 height 12
click at [198, 18] on link "Kund*innen" at bounding box center [189, 20] width 74 height 10
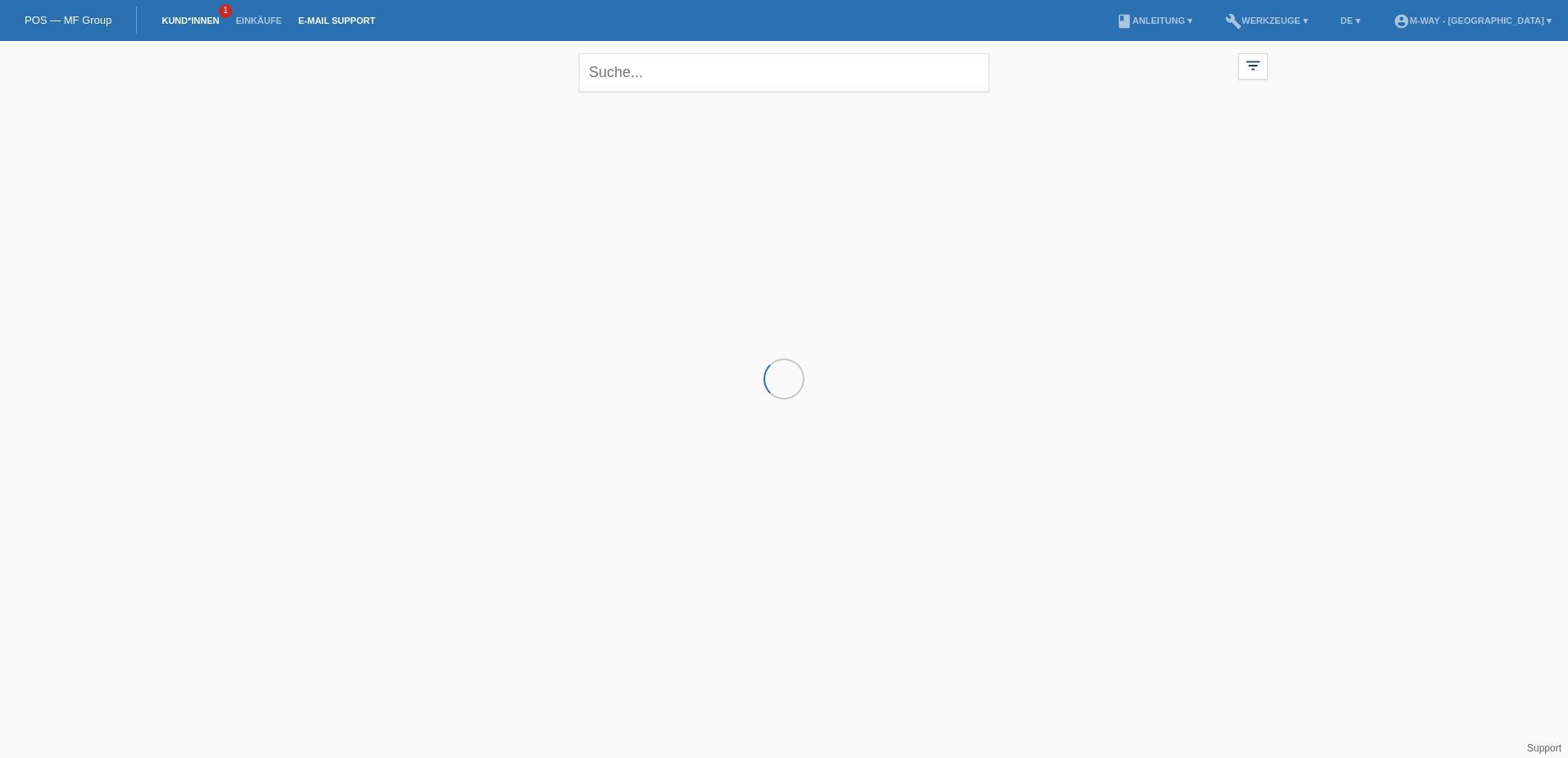
click at [320, 16] on link "E-Mail Support" at bounding box center [337, 20] width 94 height 10
click at [742, 72] on input "text" at bounding box center [784, 73] width 410 height 38
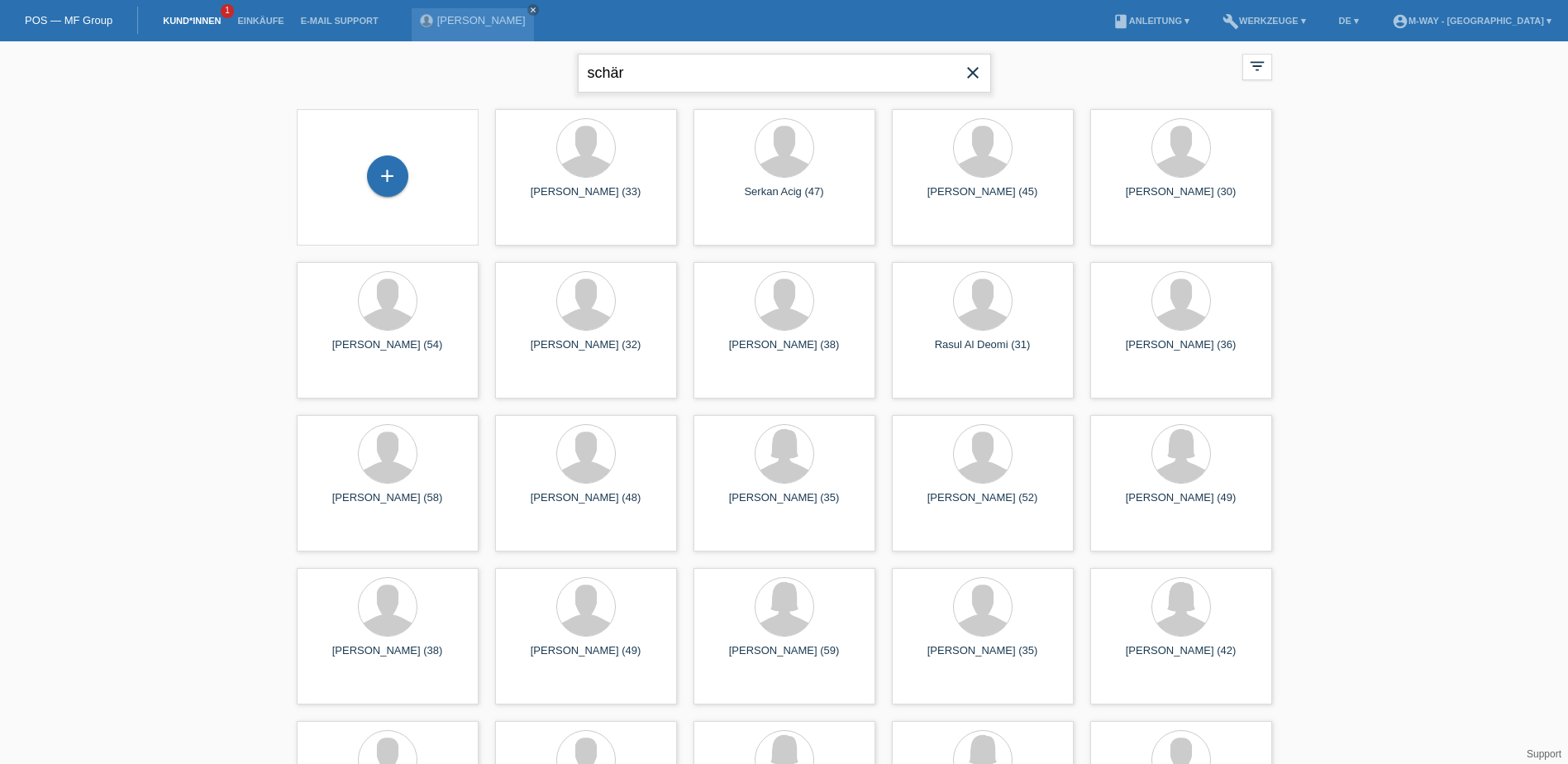
type input "schär"
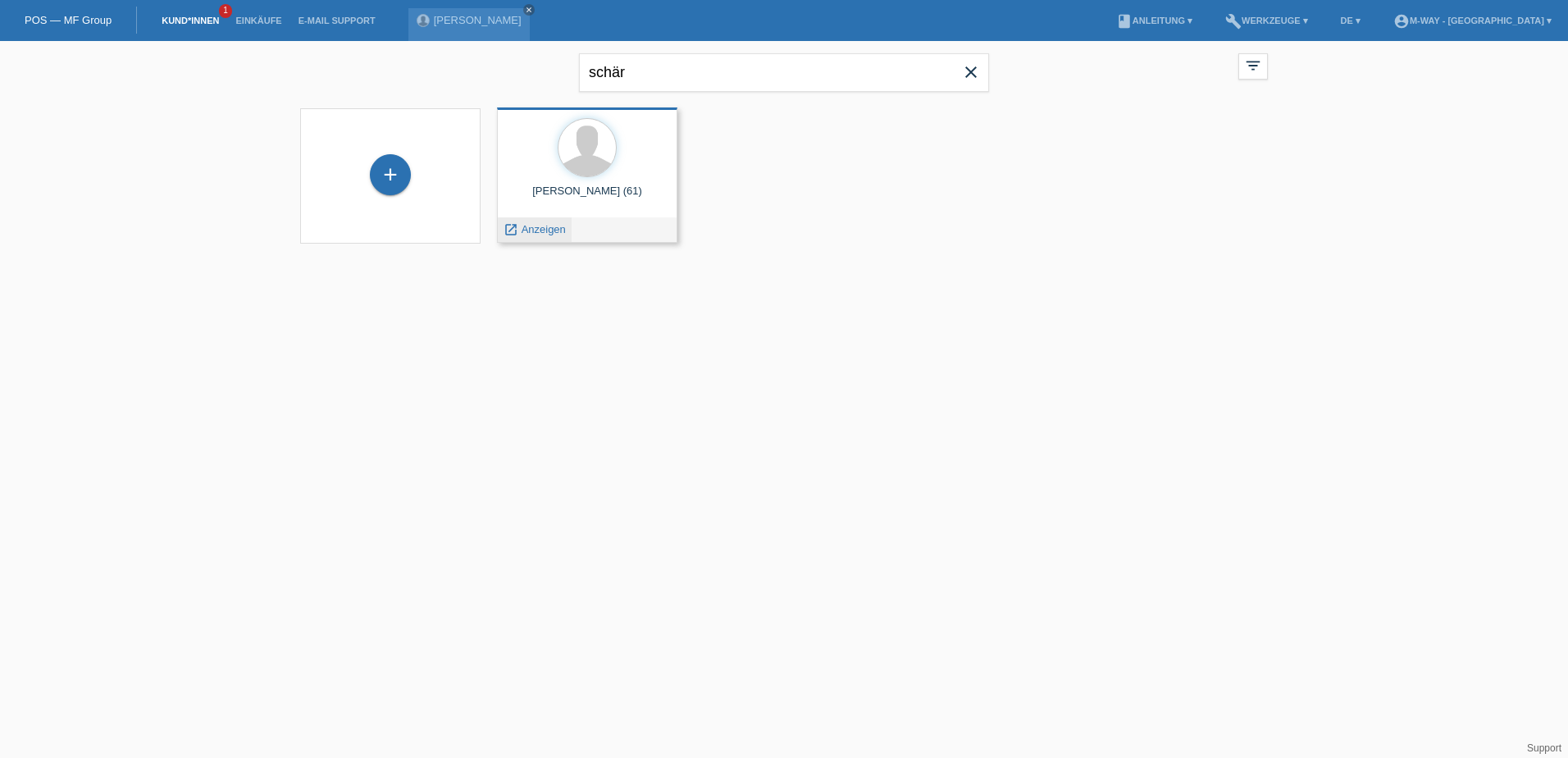
click at [557, 221] on div "launch Anzeigen" at bounding box center [534, 229] width 74 height 25
click at [557, 228] on span "Anzeigen" at bounding box center [544, 228] width 44 height 12
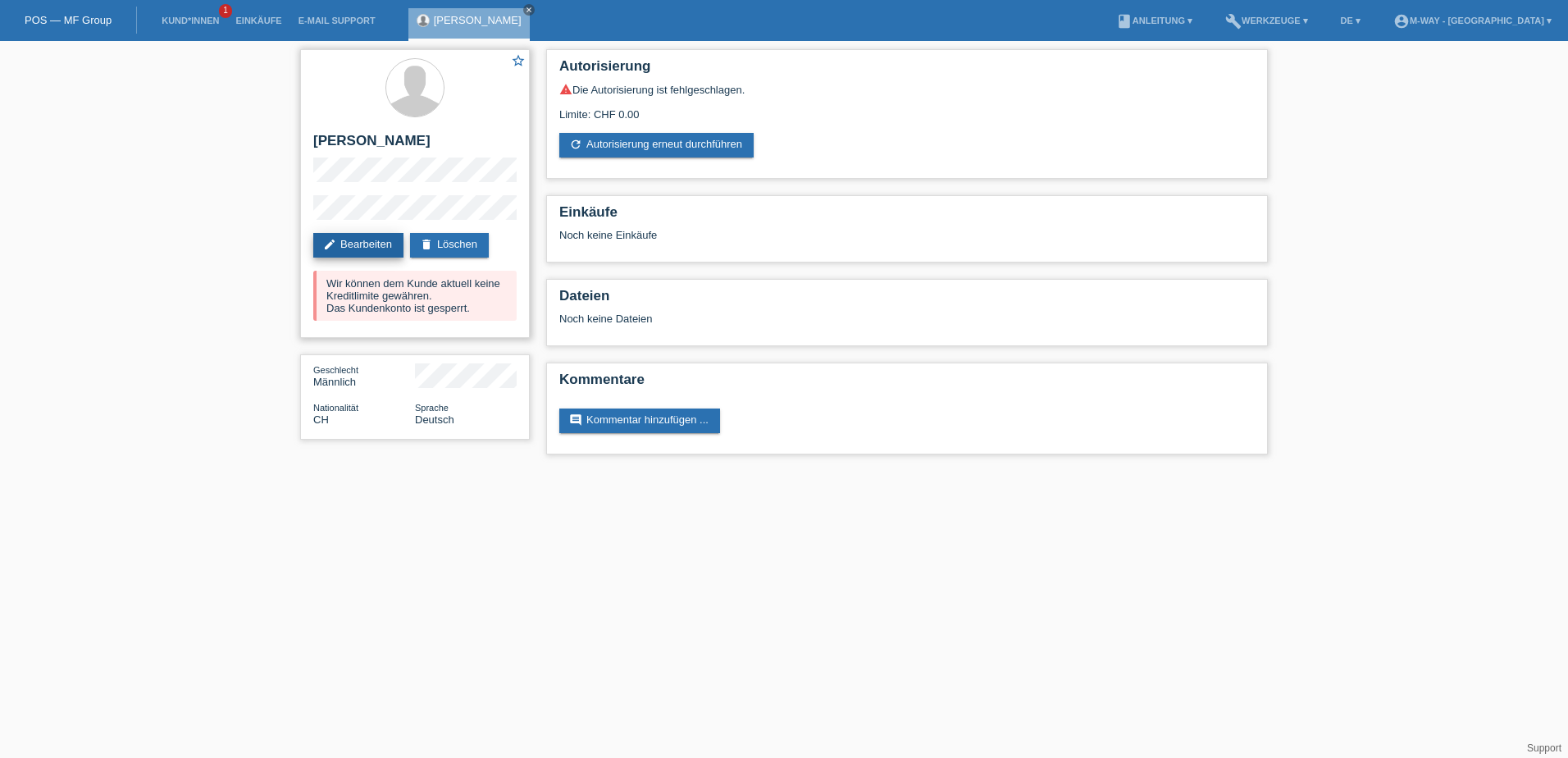
click at [370, 240] on link "edit Bearbeiten" at bounding box center [358, 246] width 90 height 25
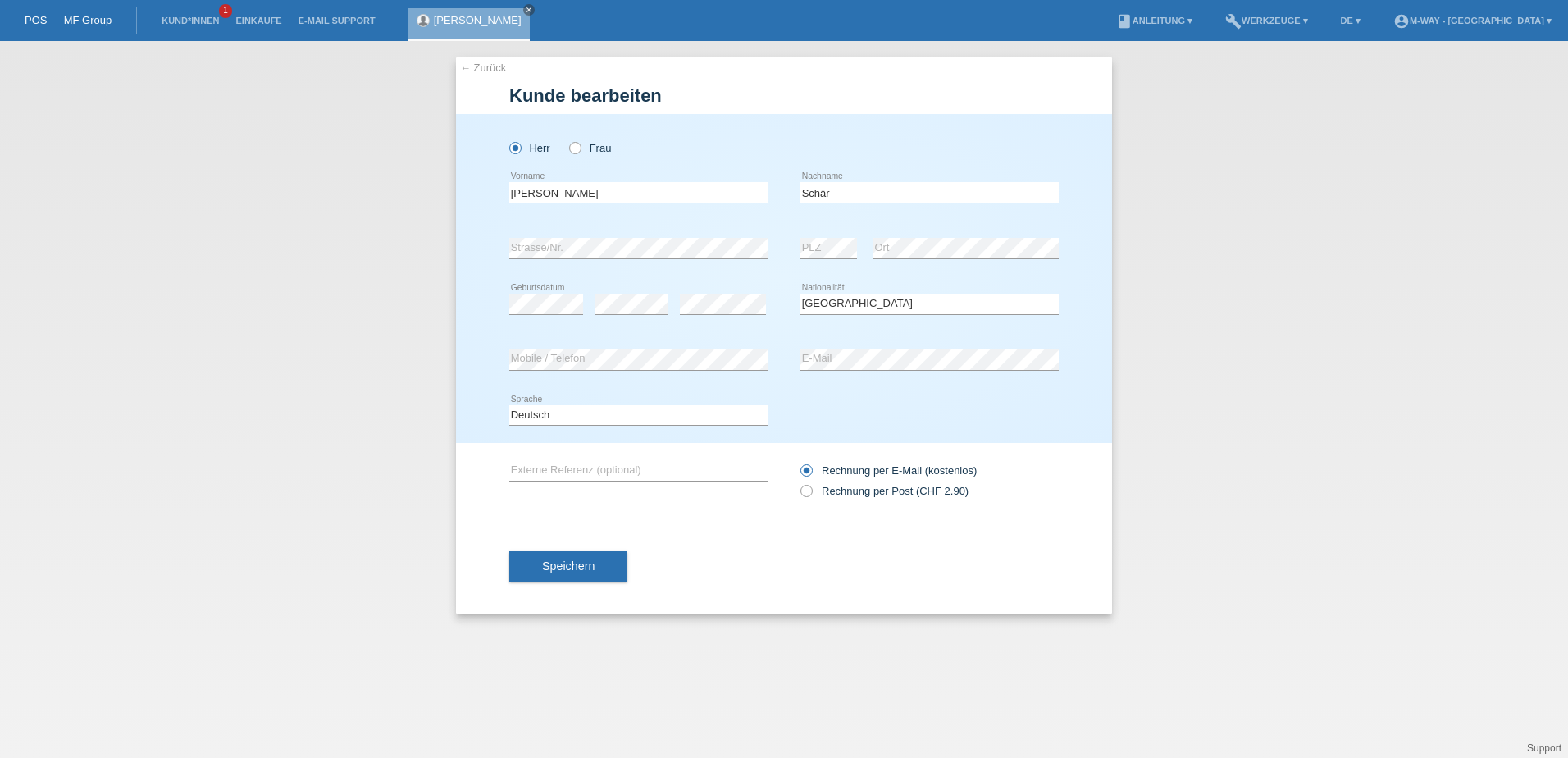
select select "CH"
click at [851, 197] on input "Schär" at bounding box center [930, 192] width 258 height 20
type input "[PERSON_NAME]"
click at [418, 235] on div "← Zurück [PERSON_NAME] bearbeiten [PERSON_NAME] Frau [PERSON_NAME] error Vornam…" at bounding box center [784, 400] width 1568 height 717
click at [866, 242] on div "error PLZ error Ort" at bounding box center [930, 249] width 258 height 55
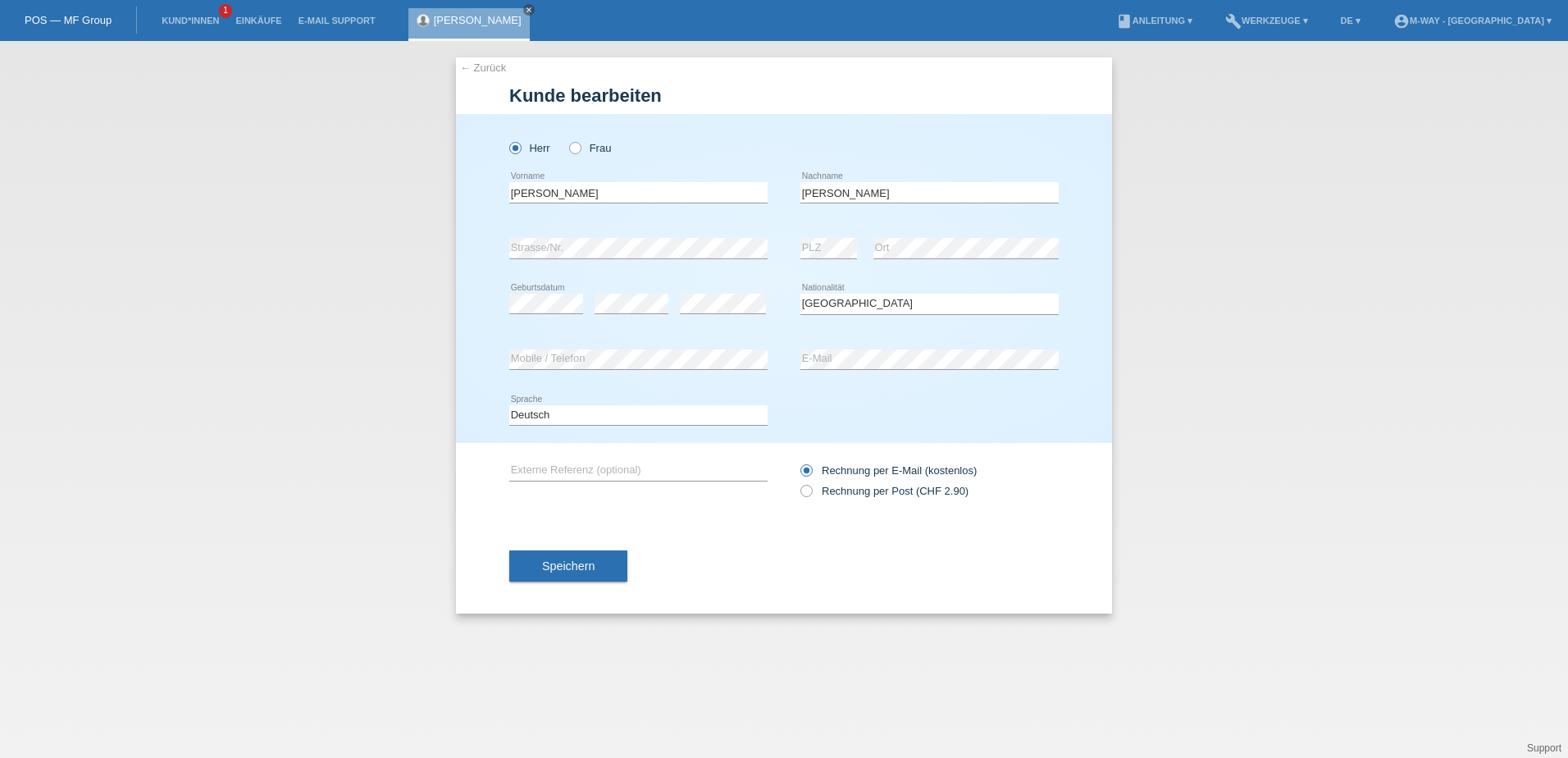
click at [1026, 231] on div "error Ort" at bounding box center [966, 249] width 185 height 55
click at [608, 567] on button "Speichern" at bounding box center [569, 566] width 118 height 32
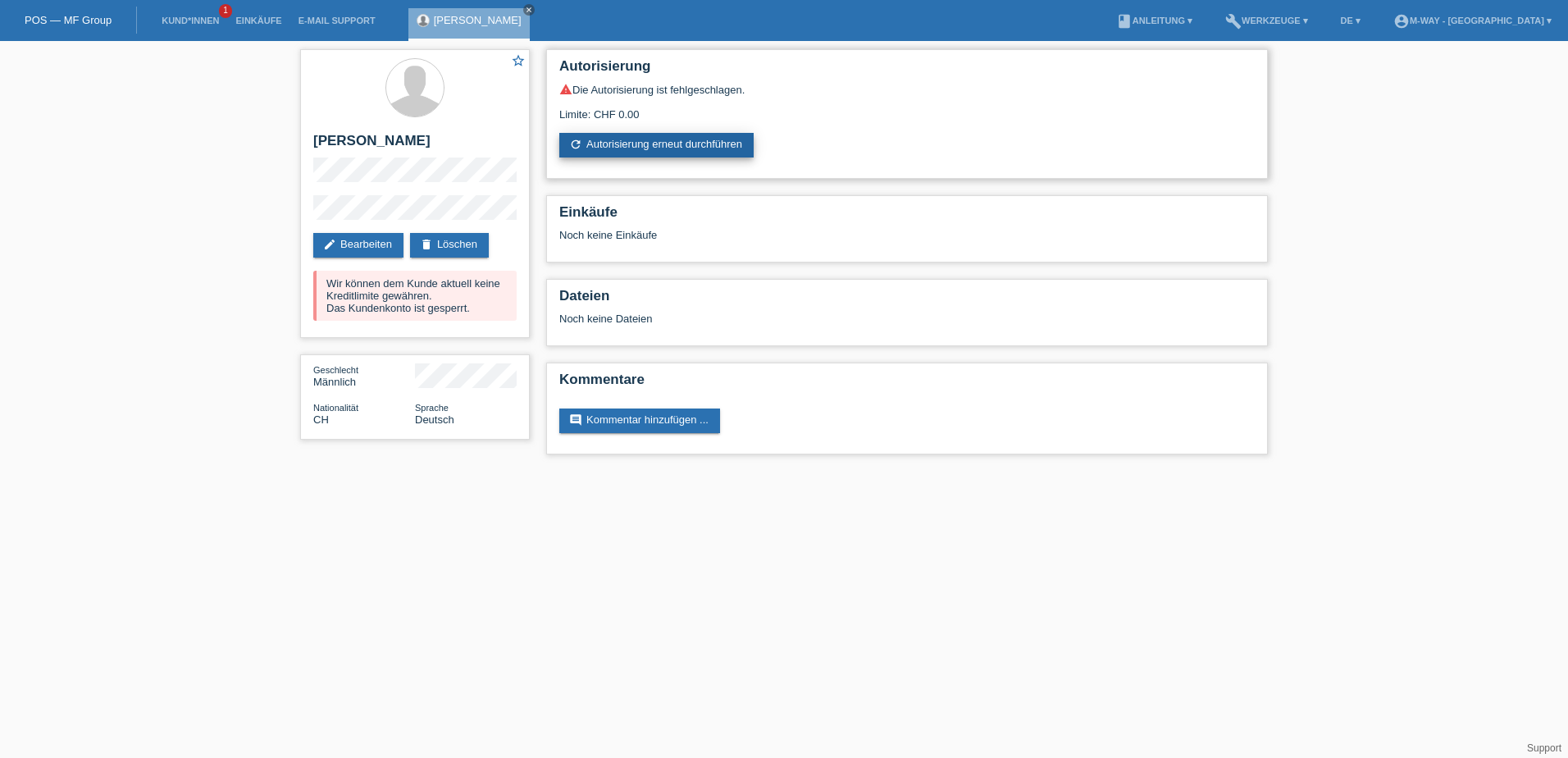
click at [651, 154] on link "refresh Autorisierung erneut durchführen" at bounding box center [655, 145] width 194 height 25
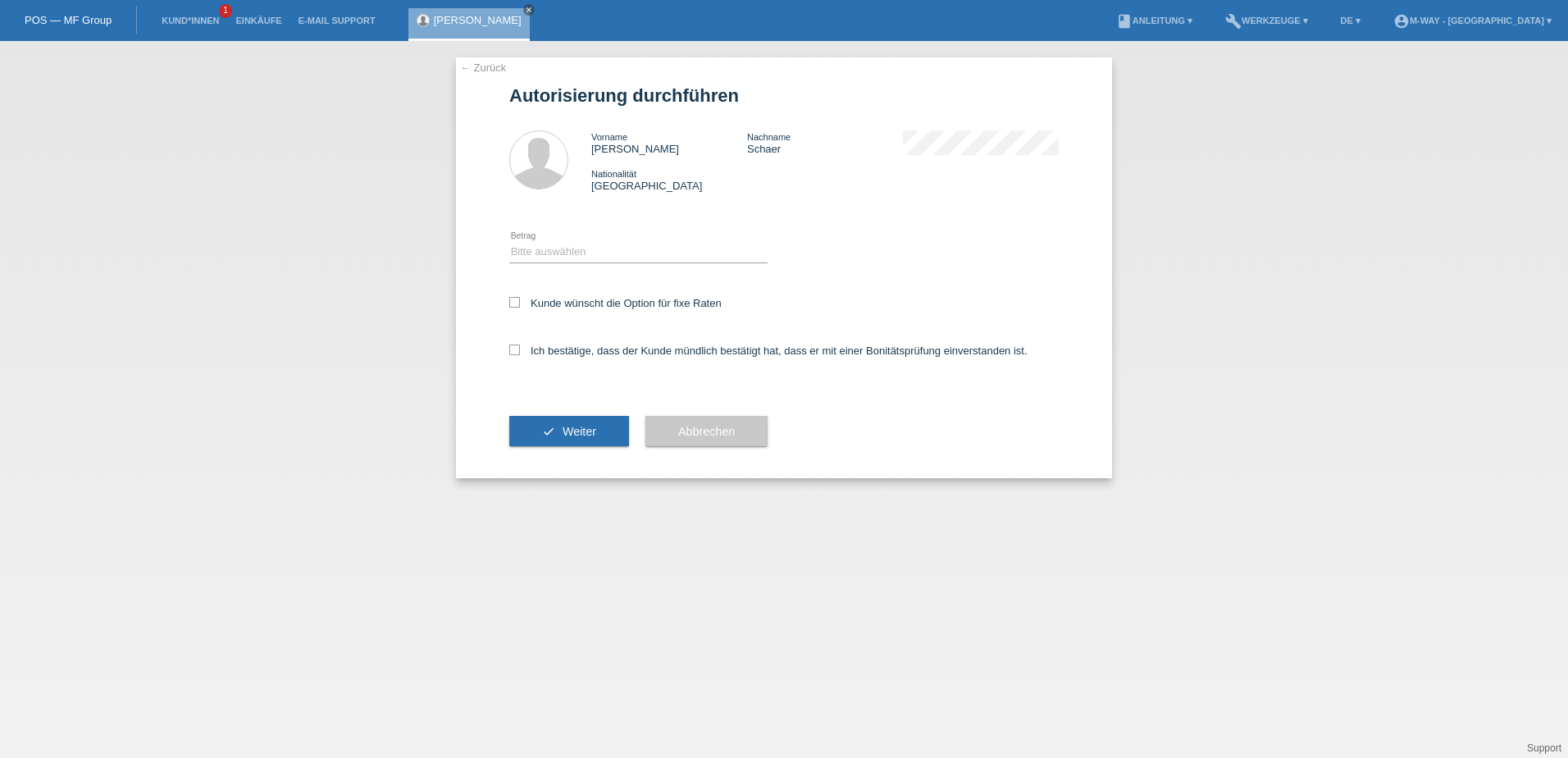
click at [545, 264] on div "Bitte auswählen CHF 1.00 - CHF 499.00 CHF 500.00 - CHF 1'999.00 CHF 2'000.00 - …" at bounding box center [638, 252] width 258 height 55
click at [549, 257] on select "Bitte auswählen CHF 1.00 - CHF 499.00 CHF 500.00 - CHF 1'999.00 CHF 2'000.00 - …" at bounding box center [638, 251] width 258 height 20
select select "3"
click at [509, 242] on select "Bitte auswählen CHF 1.00 - CHF 499.00 CHF 500.00 - CHF 1'999.00 CHF 2'000.00 - …" at bounding box center [638, 251] width 258 height 20
click at [516, 305] on icon at bounding box center [514, 302] width 11 height 11
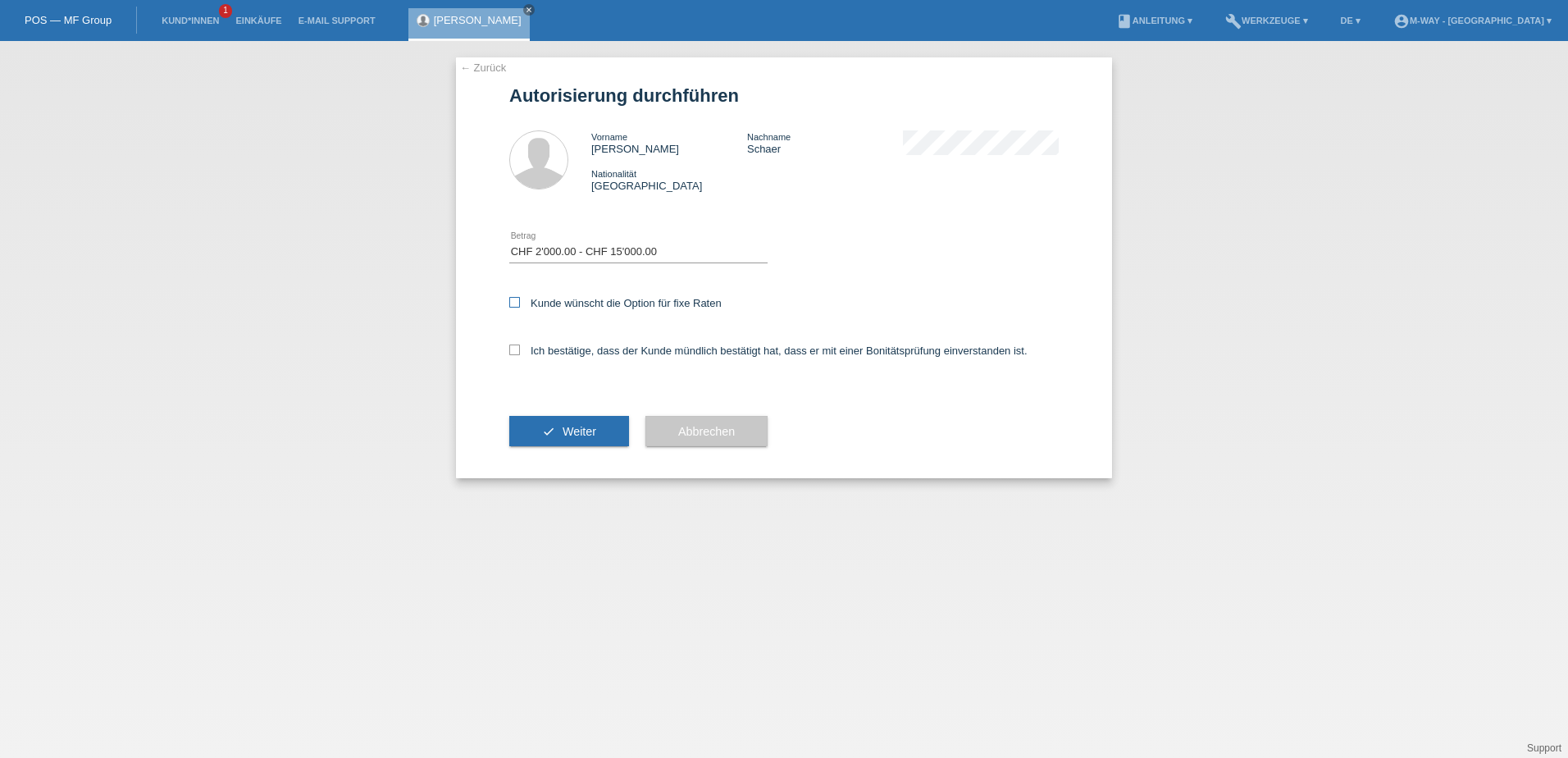
click at [516, 305] on input "Kunde wünscht die Option für fixe Raten" at bounding box center [514, 302] width 11 height 11
checkbox input "true"
click at [515, 349] on icon at bounding box center [514, 349] width 11 height 11
click at [515, 349] on input "Ich bestätige, dass der Kunde mündlich bestätigt hat, dass er mit einer Bonität…" at bounding box center [514, 349] width 11 height 11
checkbox input "true"
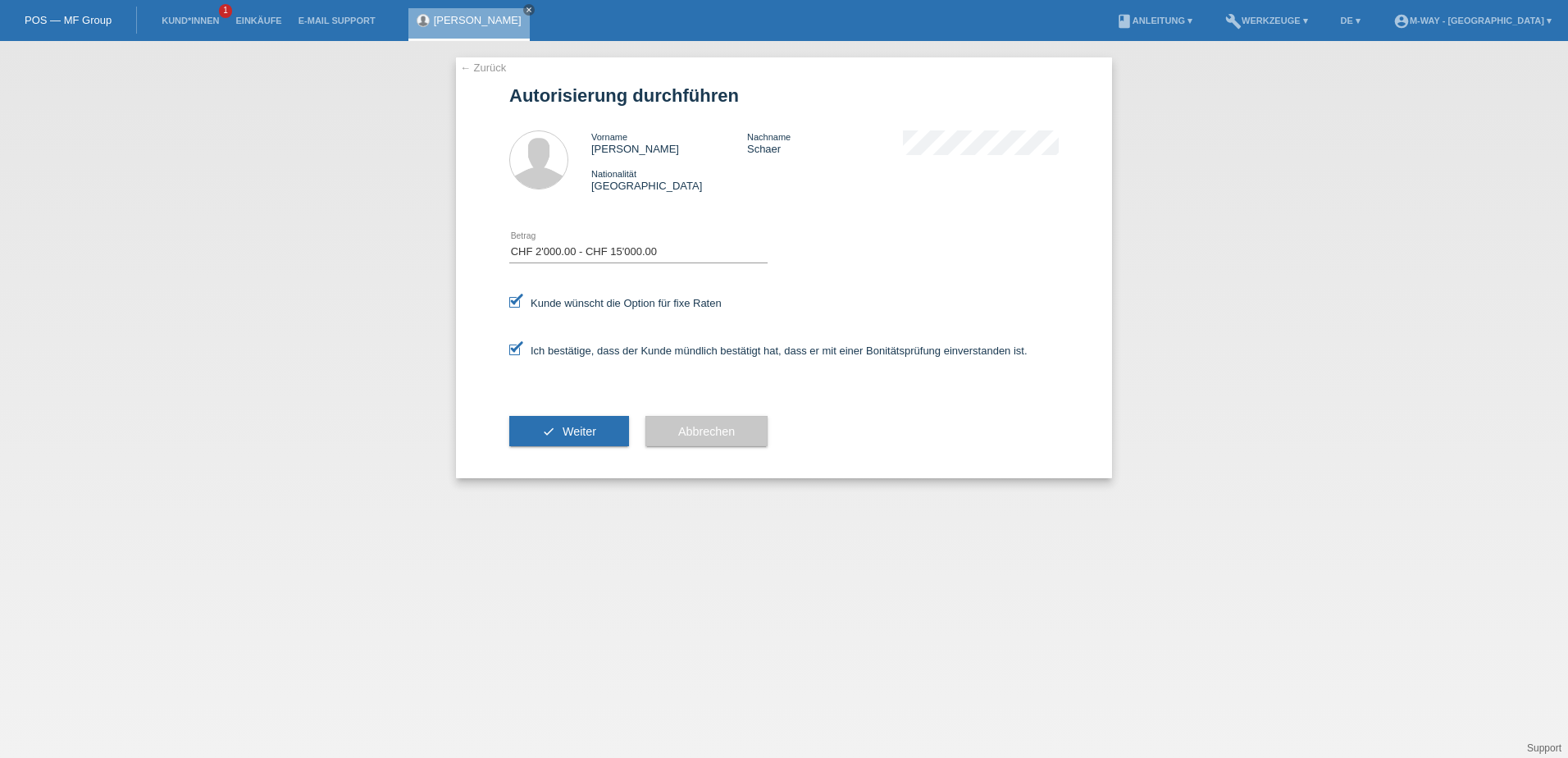
click at [567, 422] on button "check Weiter" at bounding box center [569, 431] width 119 height 32
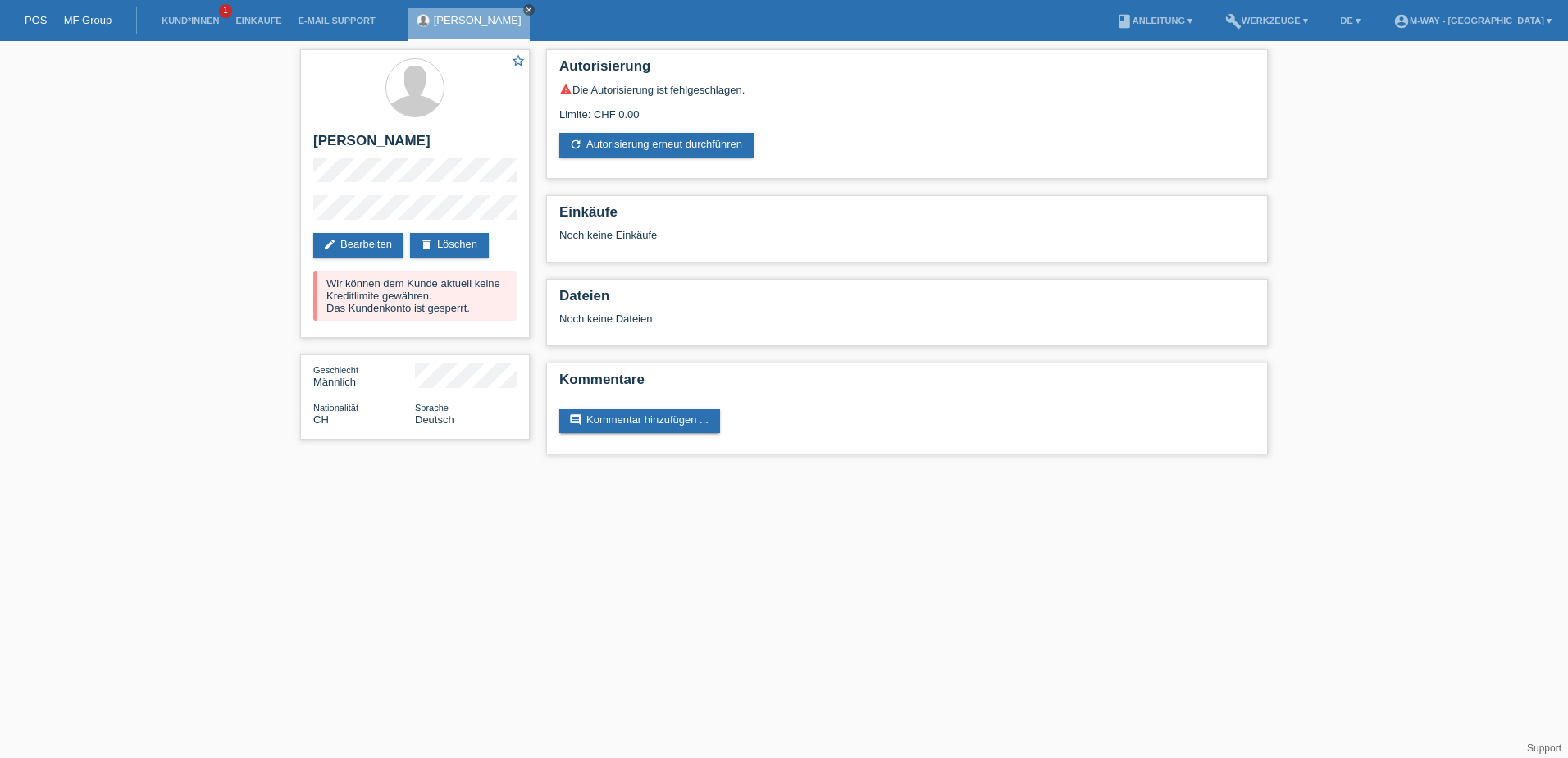
click at [525, 9] on icon "close" at bounding box center [528, 10] width 9 height 9
